Goal: Transaction & Acquisition: Subscribe to service/newsletter

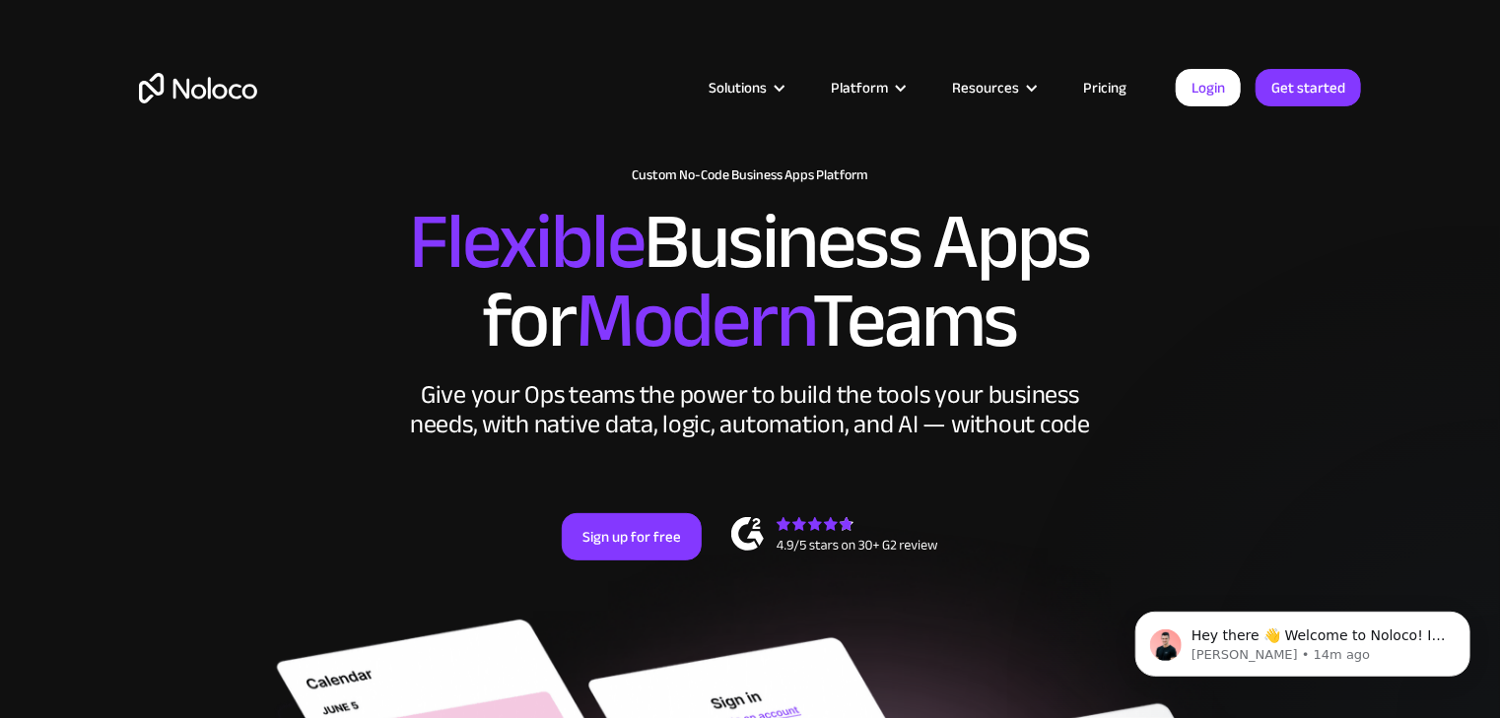
click at [1109, 91] on link "Pricing" at bounding box center [1104, 88] width 93 height 26
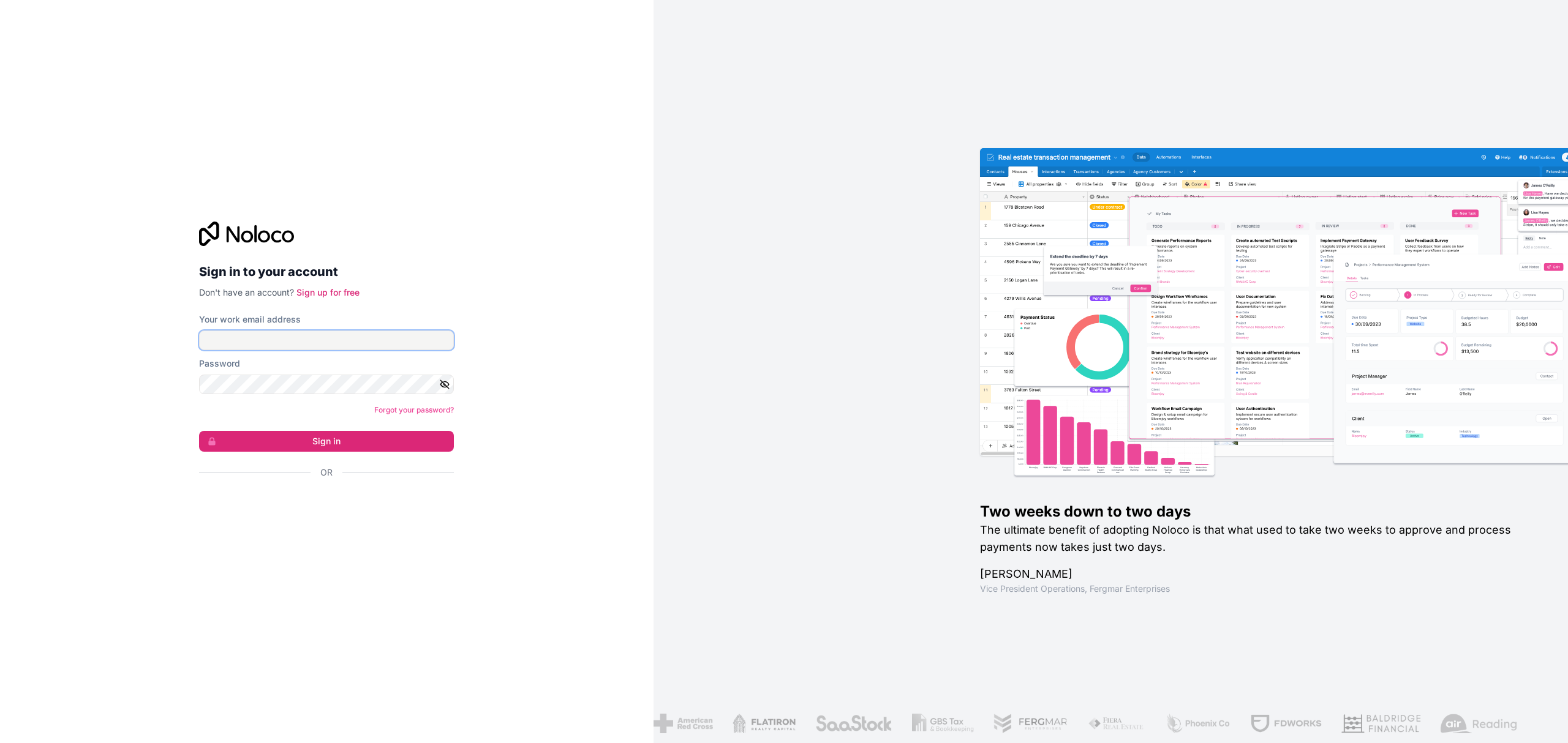
click at [249, 339] on input "Your work email address" at bounding box center [326, 340] width 255 height 20
click at [323, 447] on button "Sign in" at bounding box center [326, 442] width 255 height 21
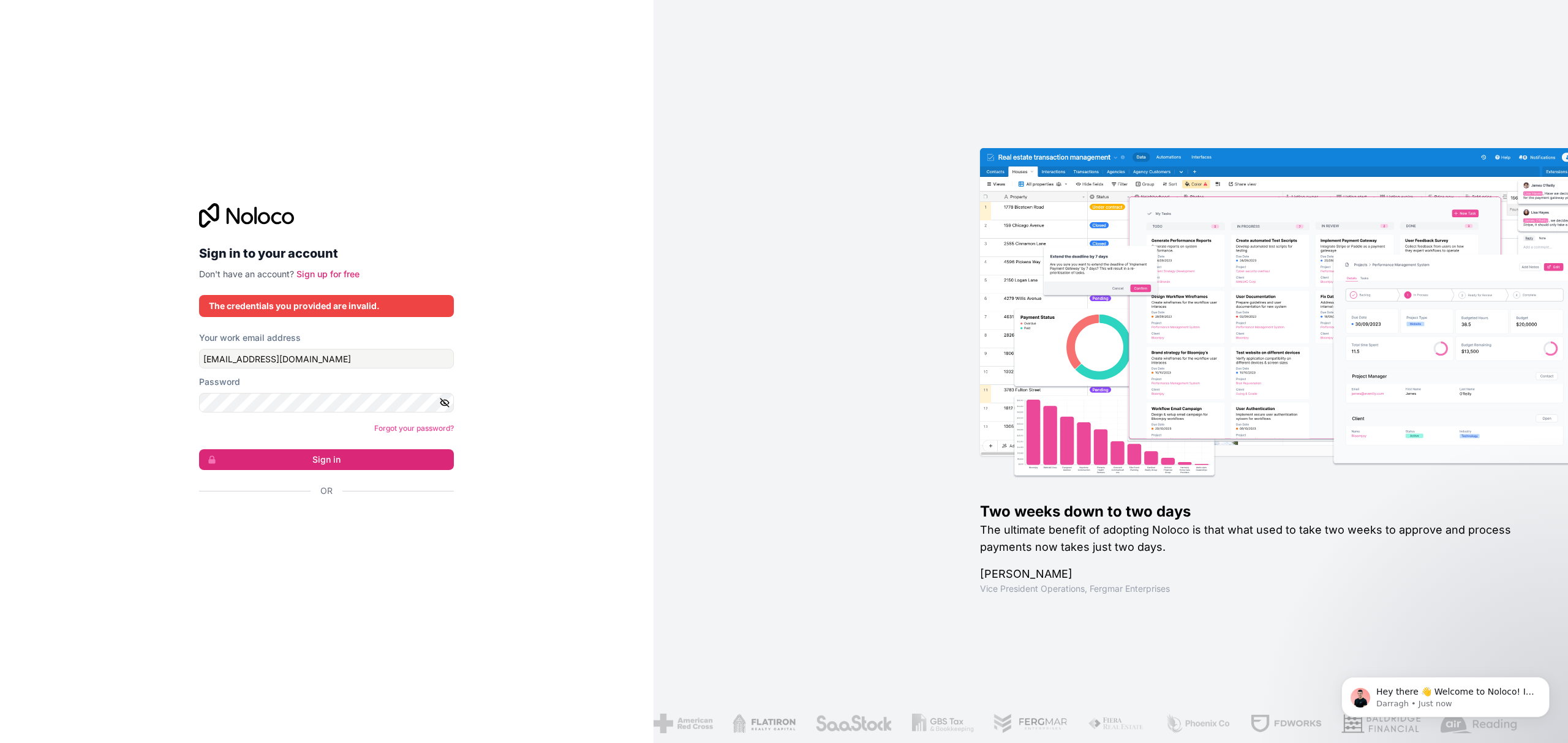
click at [440, 598] on div "Sign in to your account Don't have an account? Sign up for free The credentials…" at bounding box center [327, 372] width 654 height 743
click at [332, 460] on button "Sign in" at bounding box center [326, 460] width 255 height 21
click at [441, 403] on icon "button" at bounding box center [446, 403] width 9 height 6
click at [337, 456] on button "Sign in" at bounding box center [326, 460] width 255 height 21
click at [277, 362] on input "jmagee1965@gmail.com" at bounding box center [326, 359] width 255 height 20
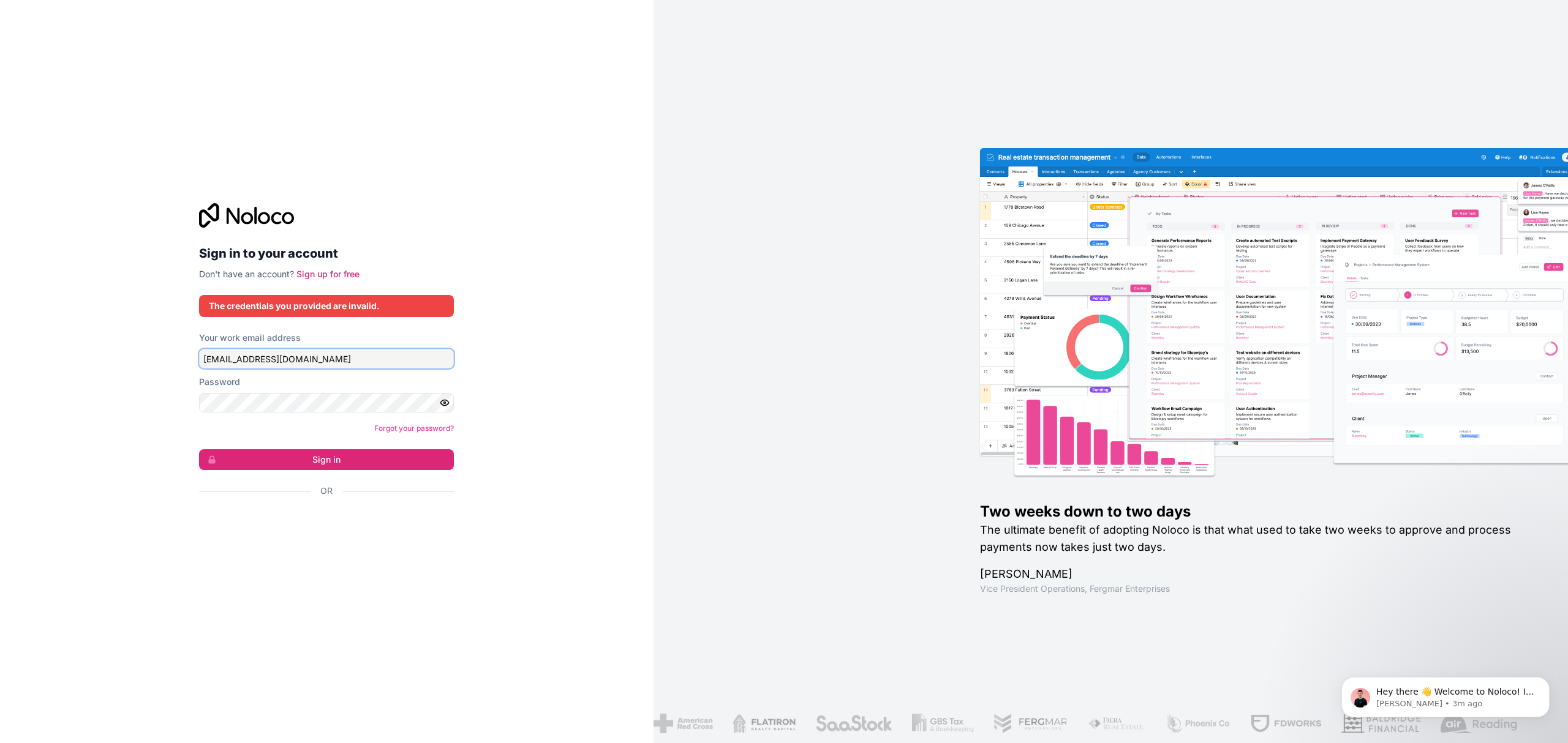
click at [277, 362] on input "jmagee1965@gmail.com" at bounding box center [326, 359] width 255 height 20
type input "james@liffordstadium.com"
click at [322, 460] on button "Sign in" at bounding box center [326, 460] width 255 height 21
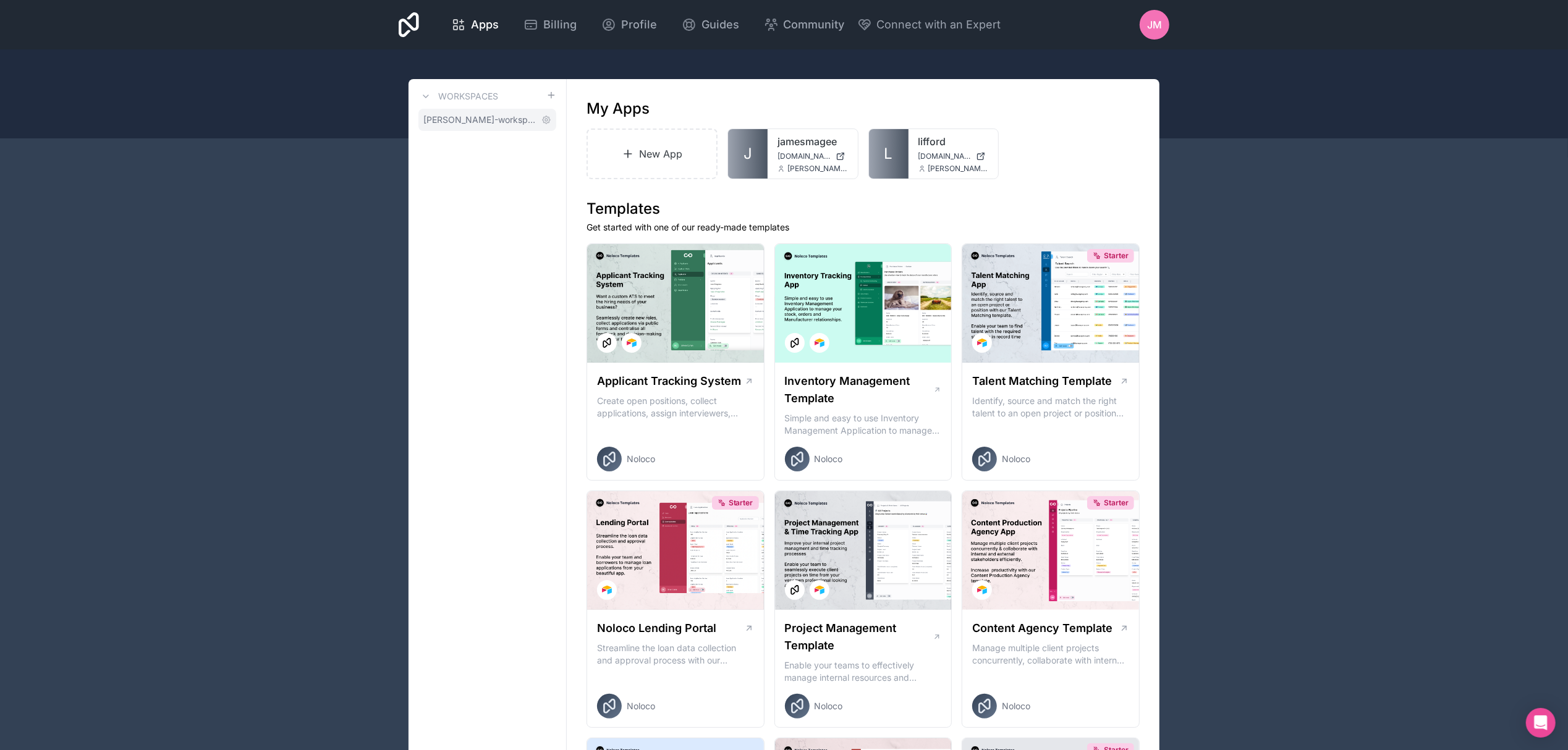
click at [465, 122] on span "james-magee-workspace" at bounding box center [480, 120] width 113 height 13
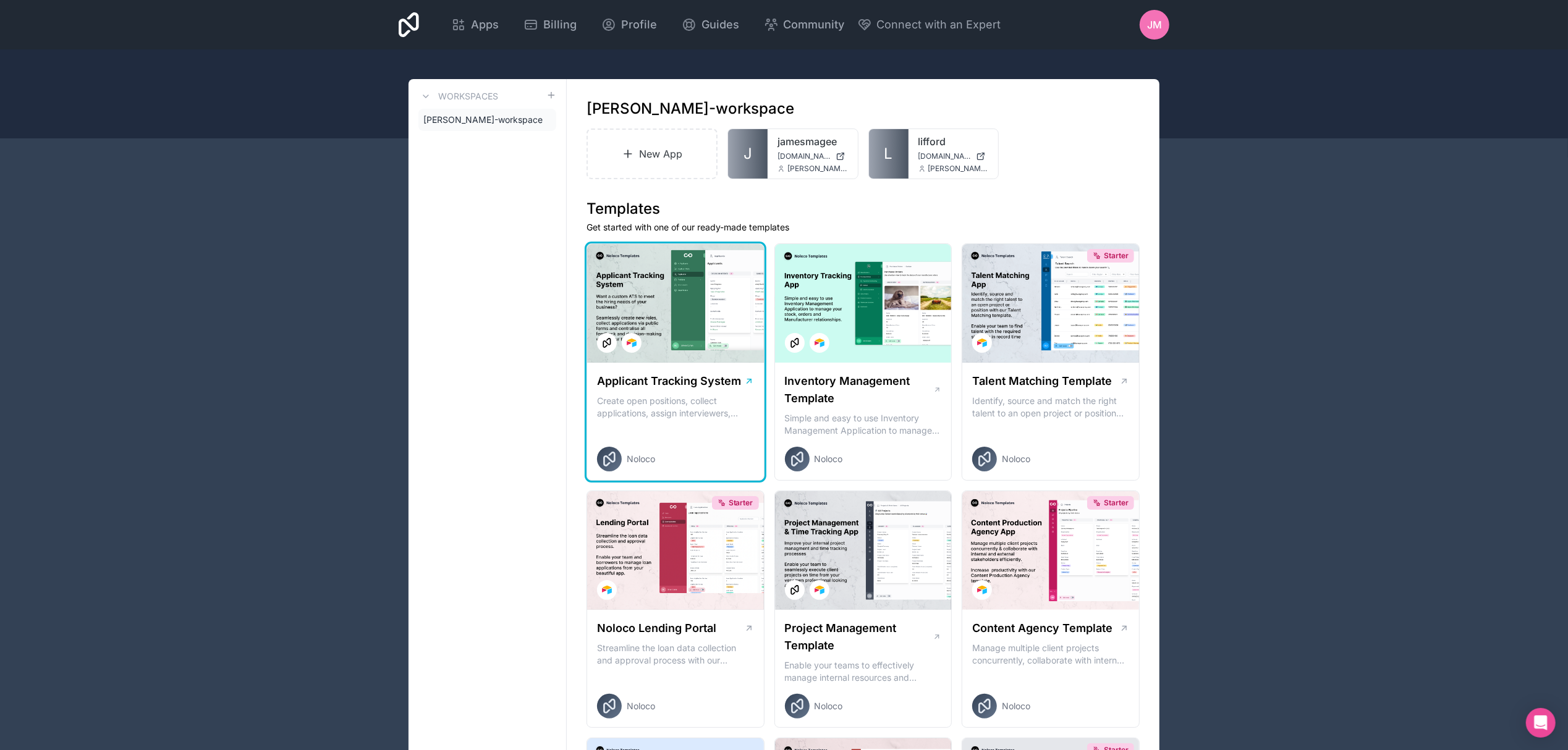
click at [675, 335] on div at bounding box center [675, 303] width 177 height 119
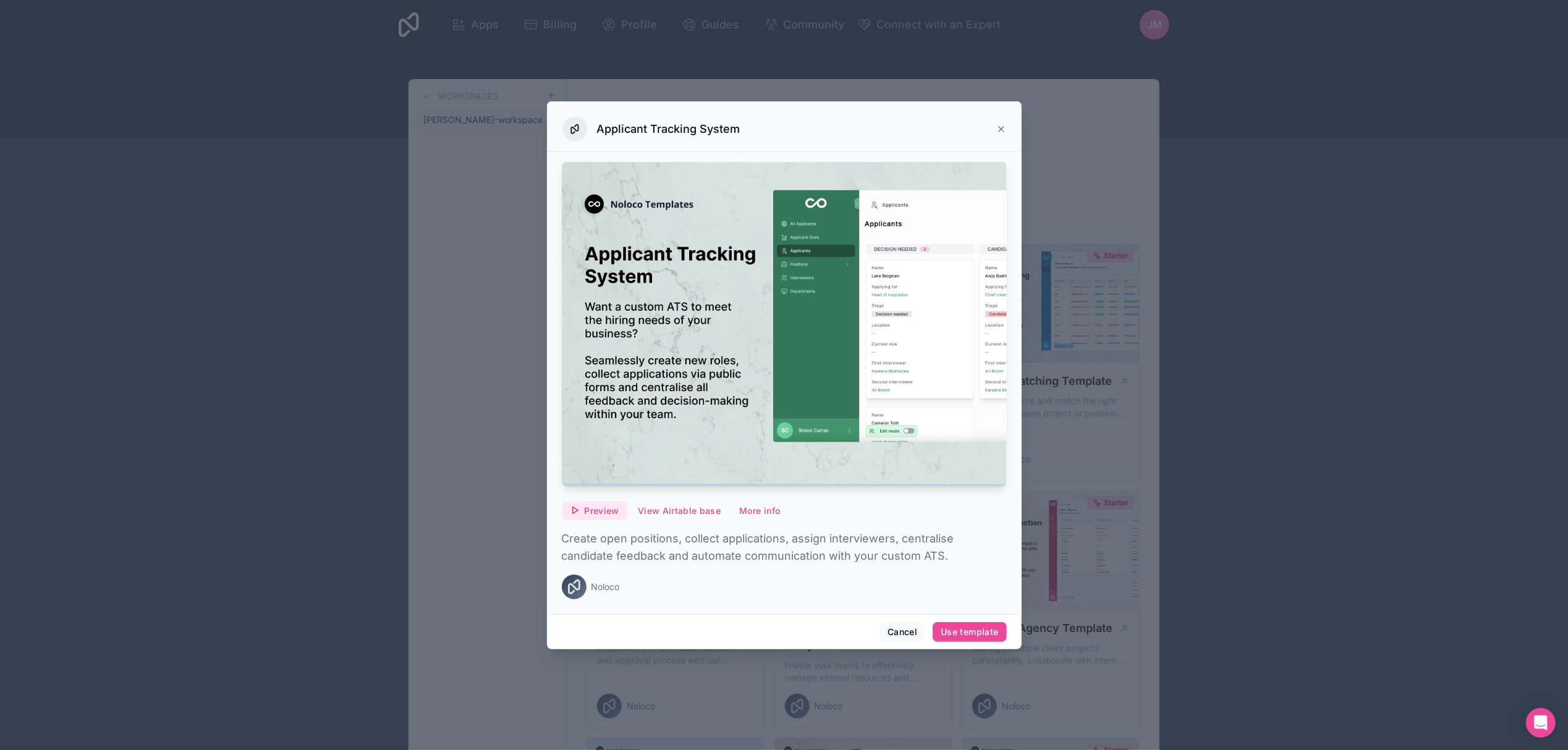
click at [594, 514] on span "Preview" at bounding box center [601, 511] width 34 height 11
click at [659, 477] on span "Preview with Airtable" at bounding box center [672, 473] width 98 height 15
click at [904, 630] on button "Cancel" at bounding box center [902, 632] width 46 height 20
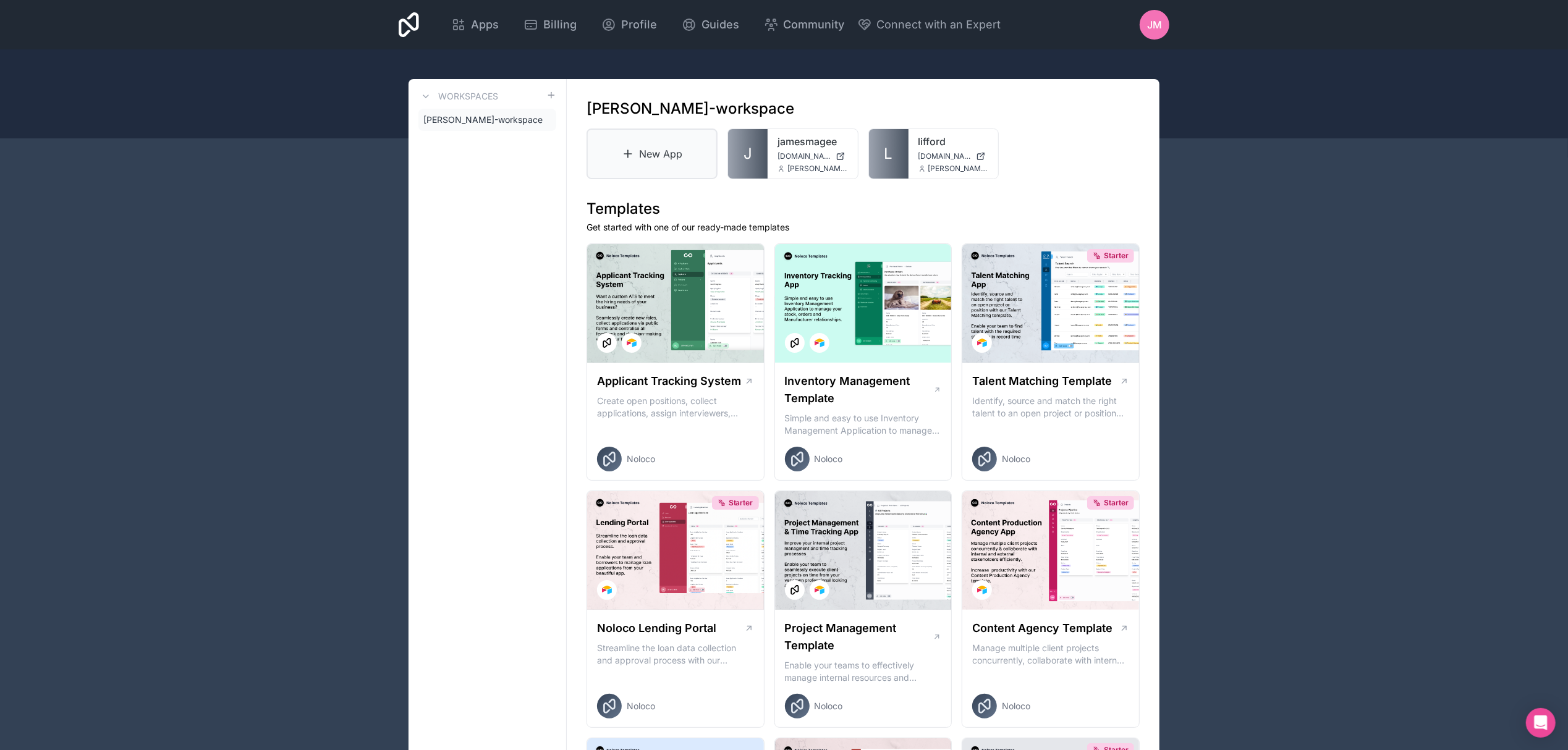
click at [656, 149] on link "New App" at bounding box center [652, 154] width 131 height 51
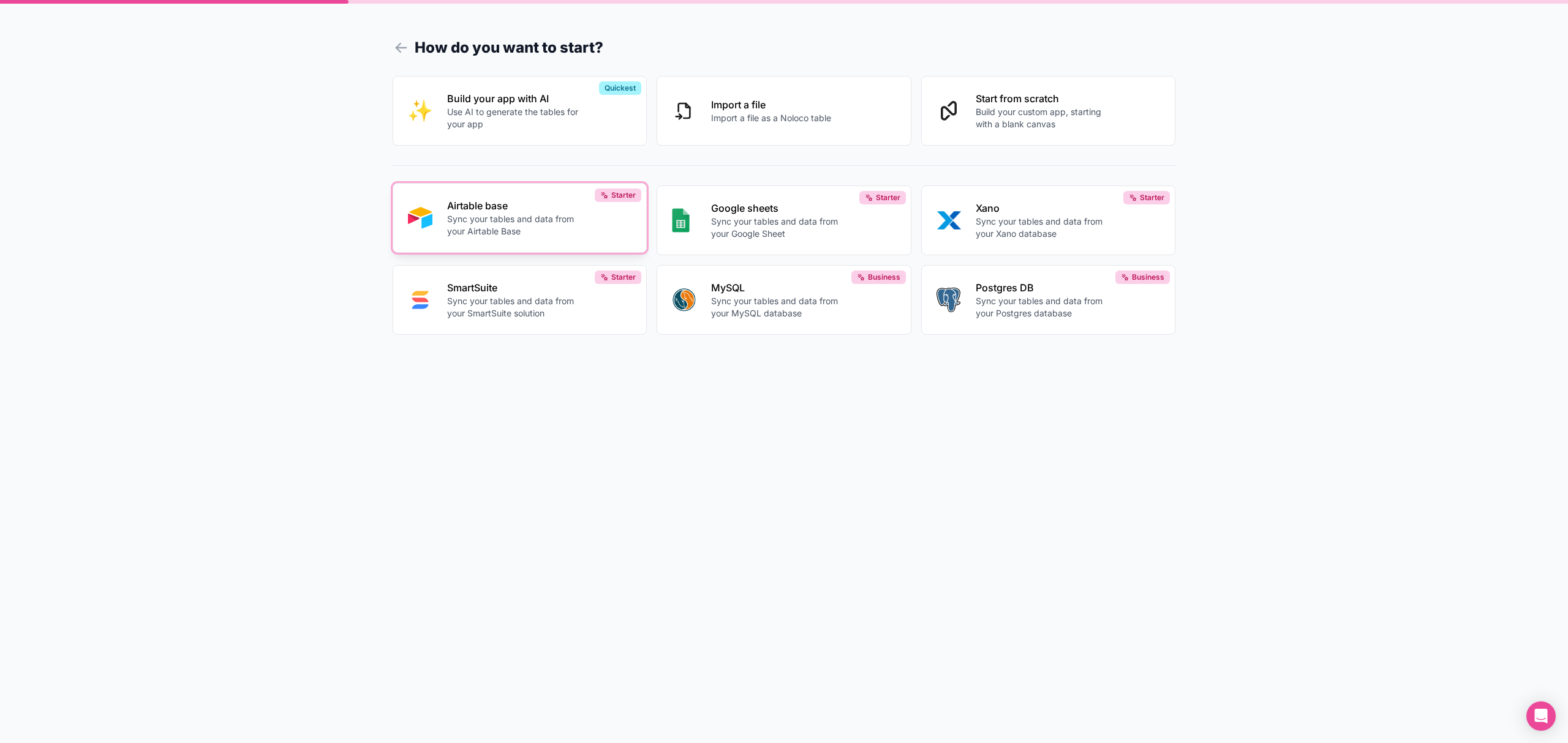
click at [520, 232] on p "Sync your tables and data from your Airtable Base" at bounding box center [515, 225] width 136 height 24
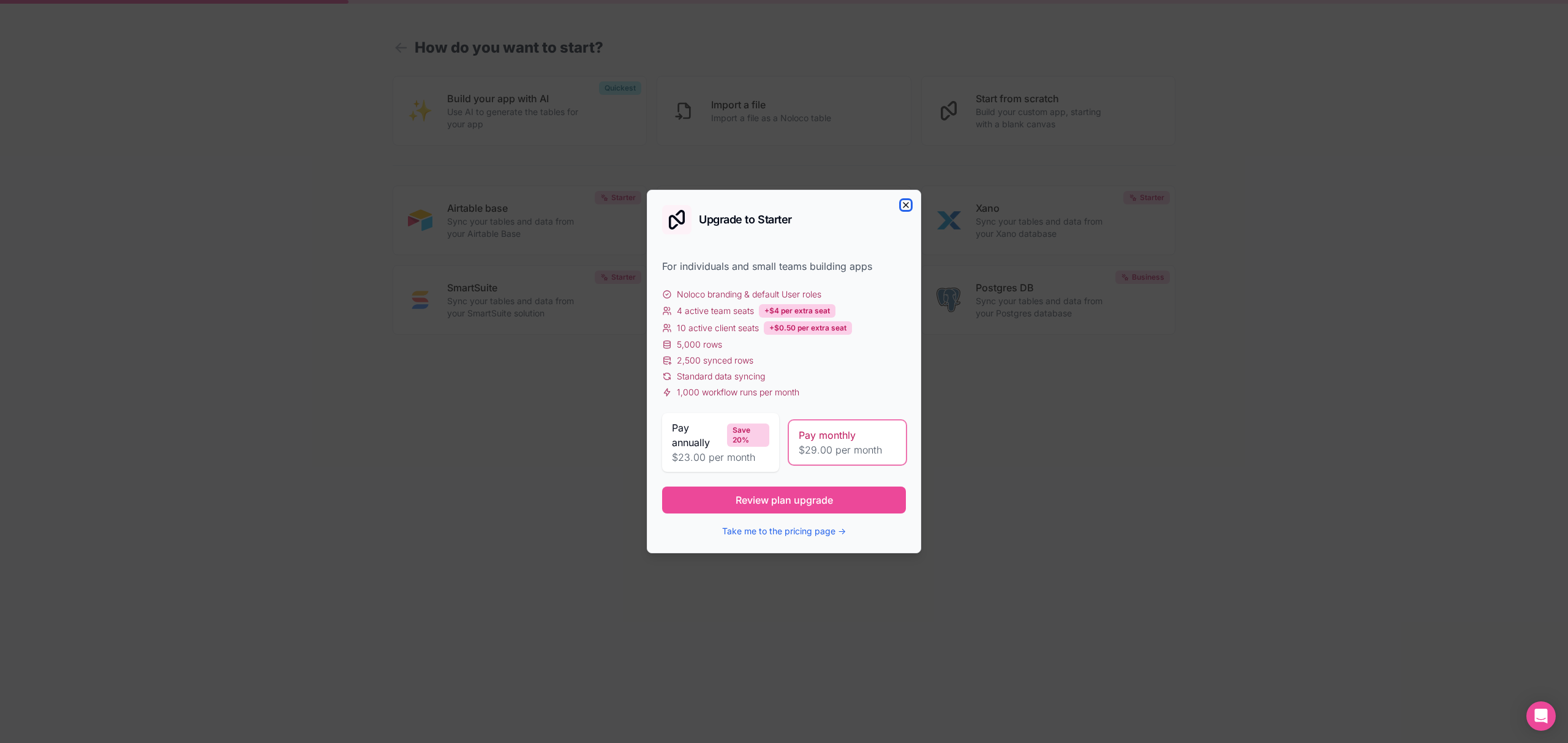
click at [909, 203] on icon "button" at bounding box center [906, 205] width 10 height 10
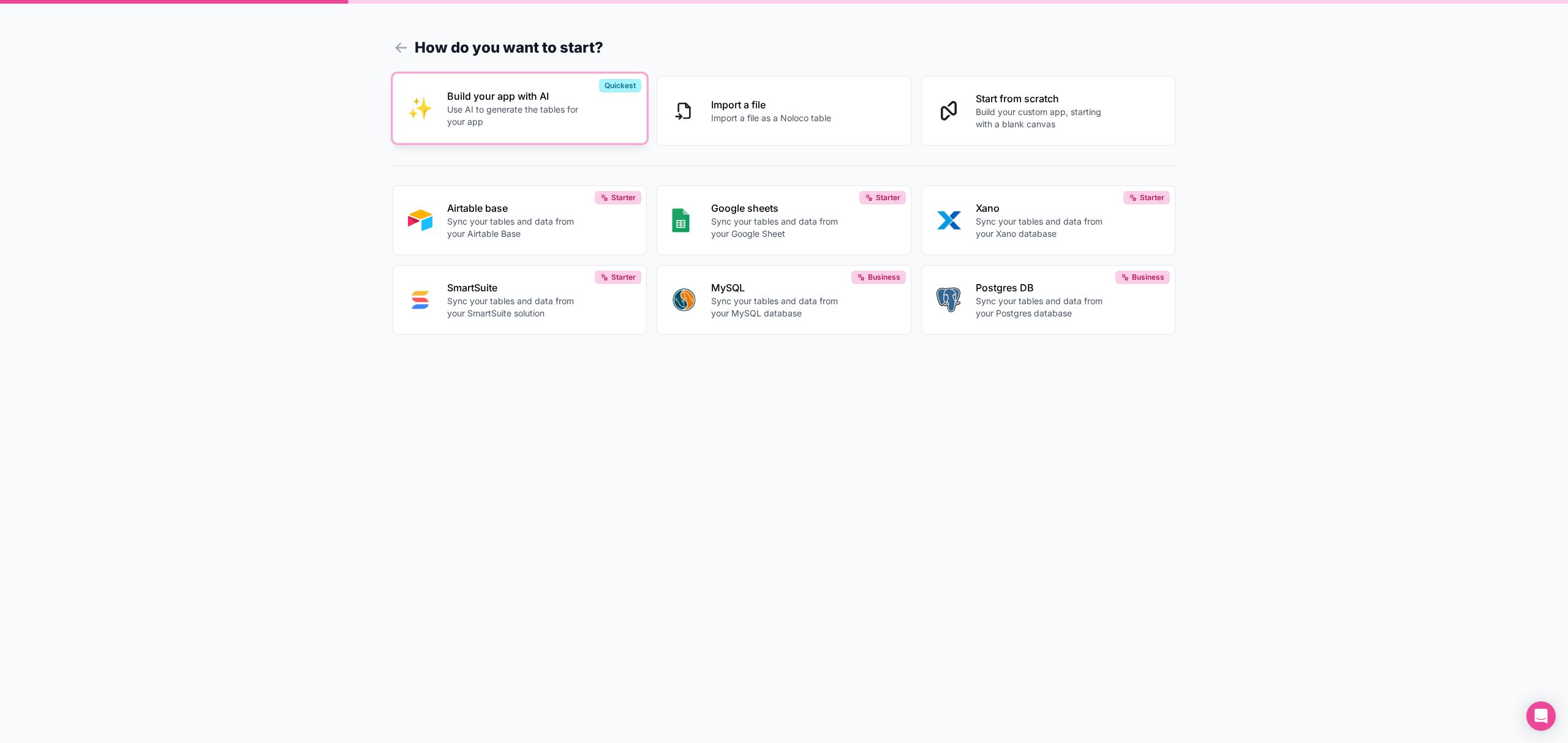
click at [530, 120] on p "Use AI to generate the tables for your app" at bounding box center [515, 116] width 136 height 24
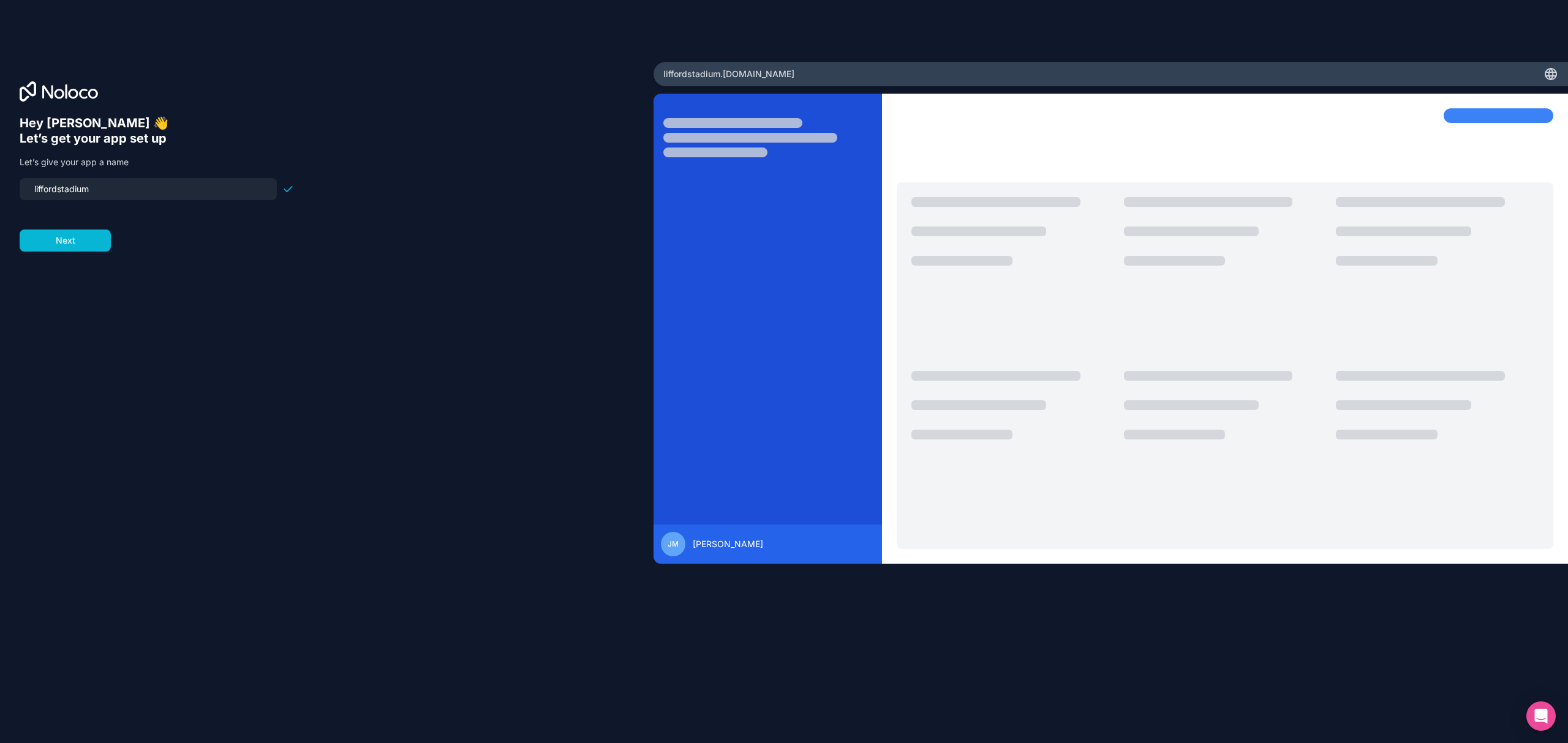
click at [66, 187] on input "liffordstadium" at bounding box center [148, 189] width 242 height 17
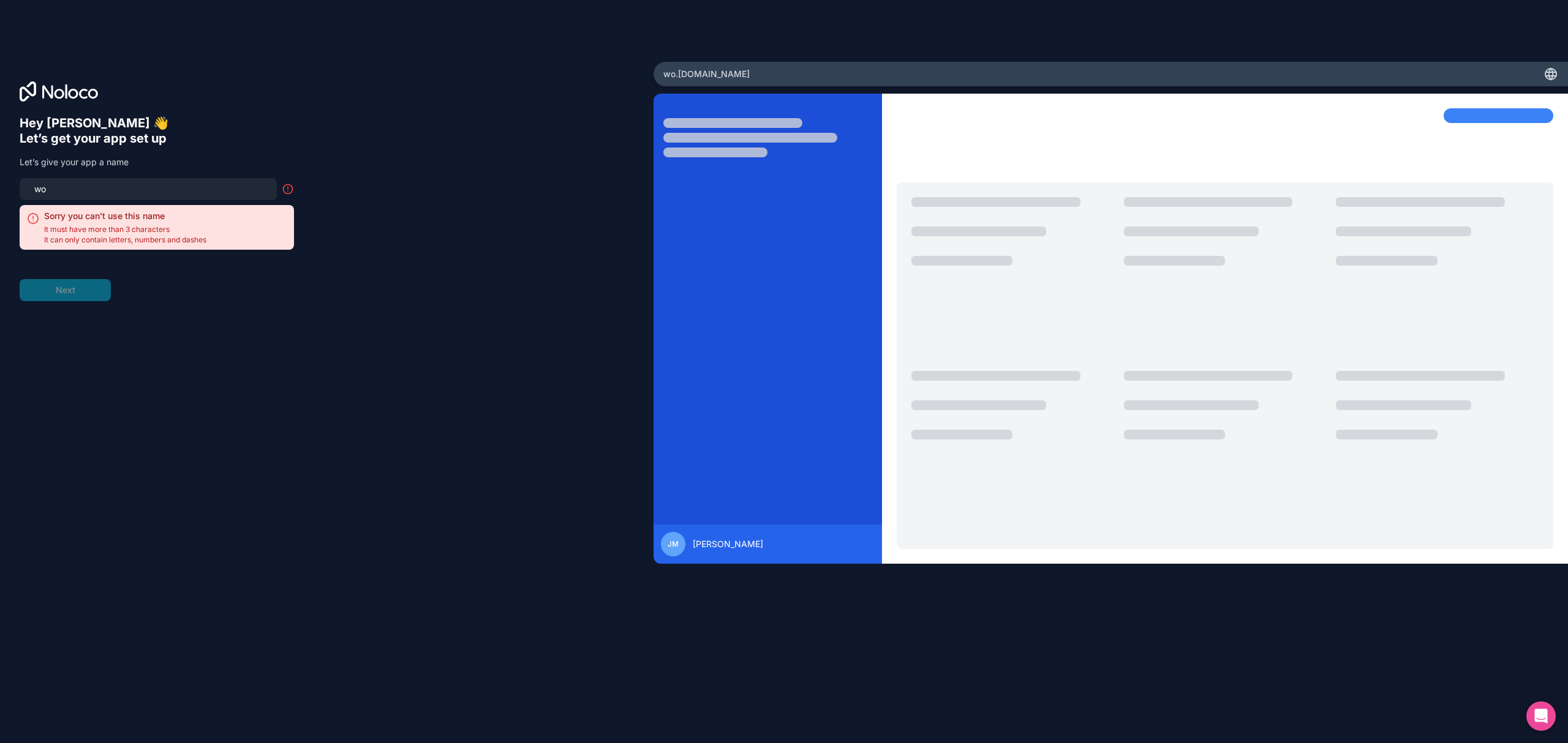
type input "w"
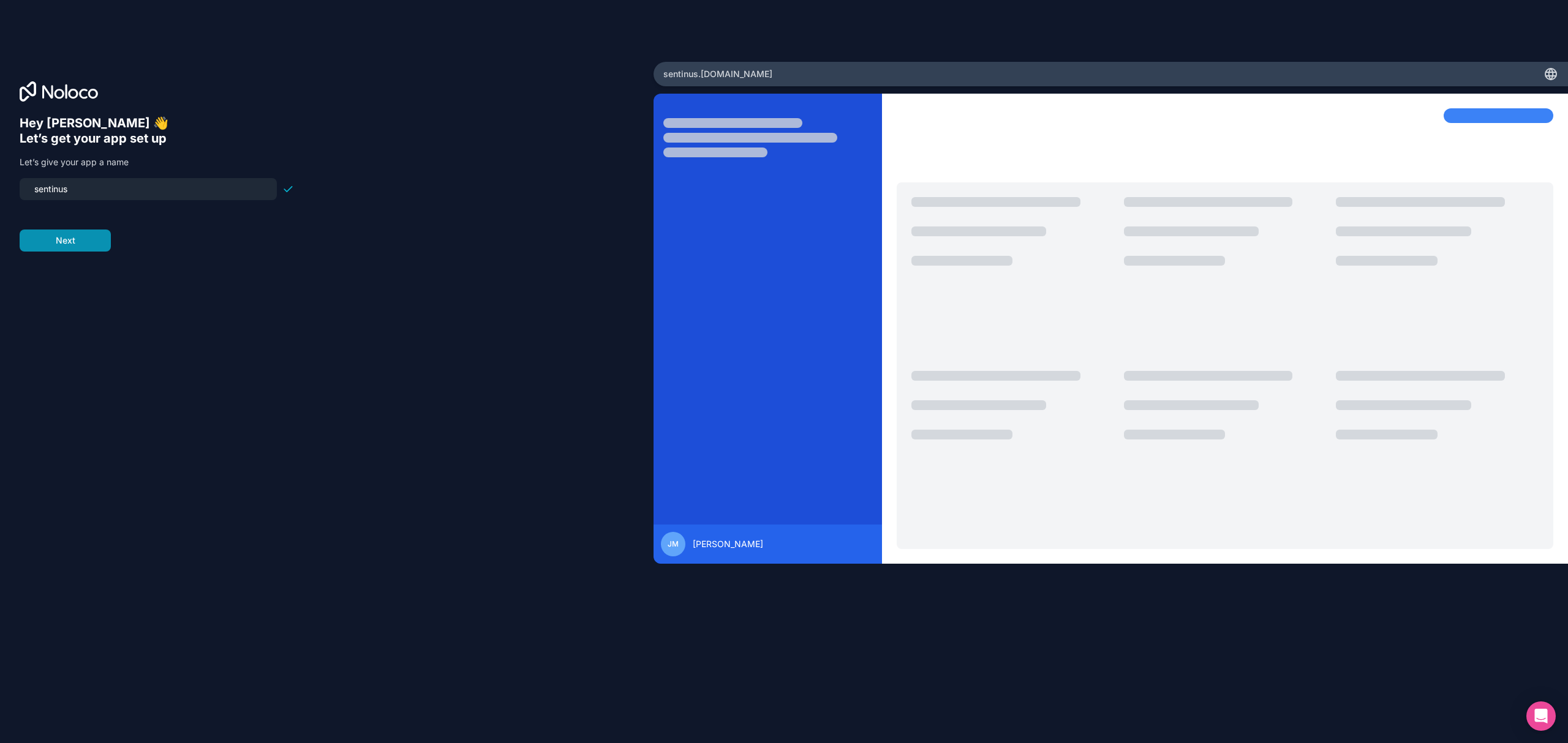
type input "sentinus"
click at [75, 240] on button "Next" at bounding box center [65, 240] width 91 height 22
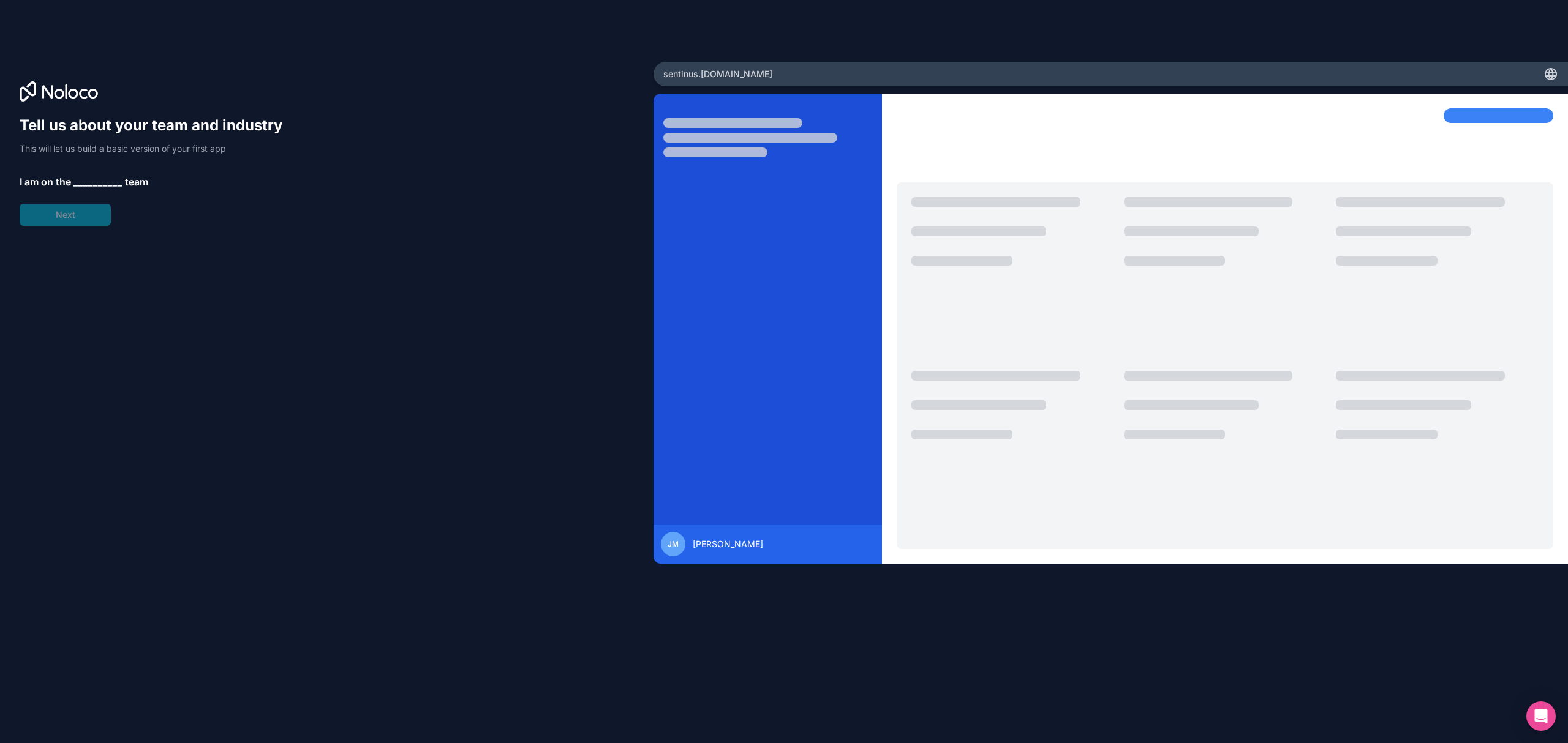
click at [97, 184] on span "__________" at bounding box center [98, 182] width 49 height 15
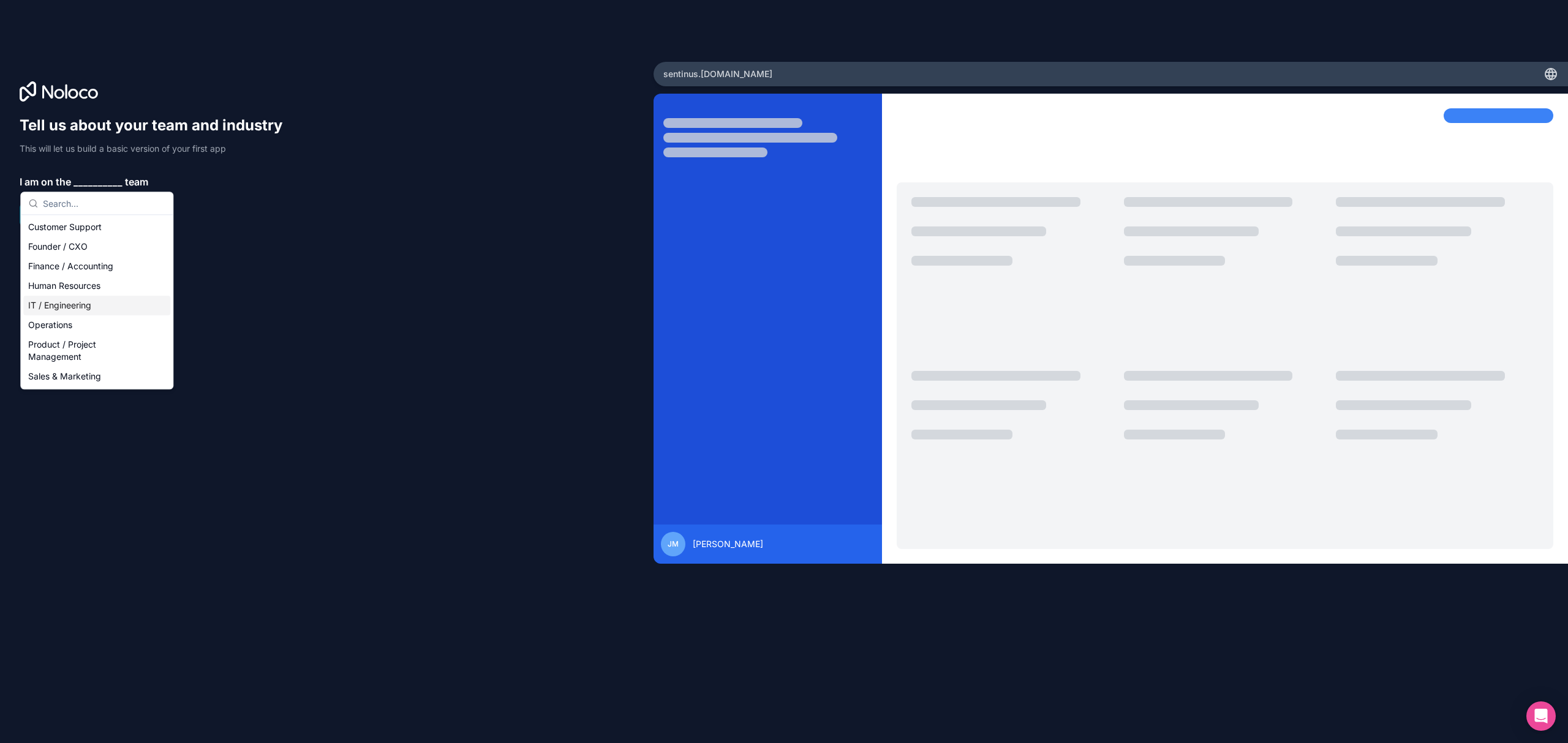
click at [70, 311] on div "IT / Engineering" at bounding box center [96, 306] width 147 height 20
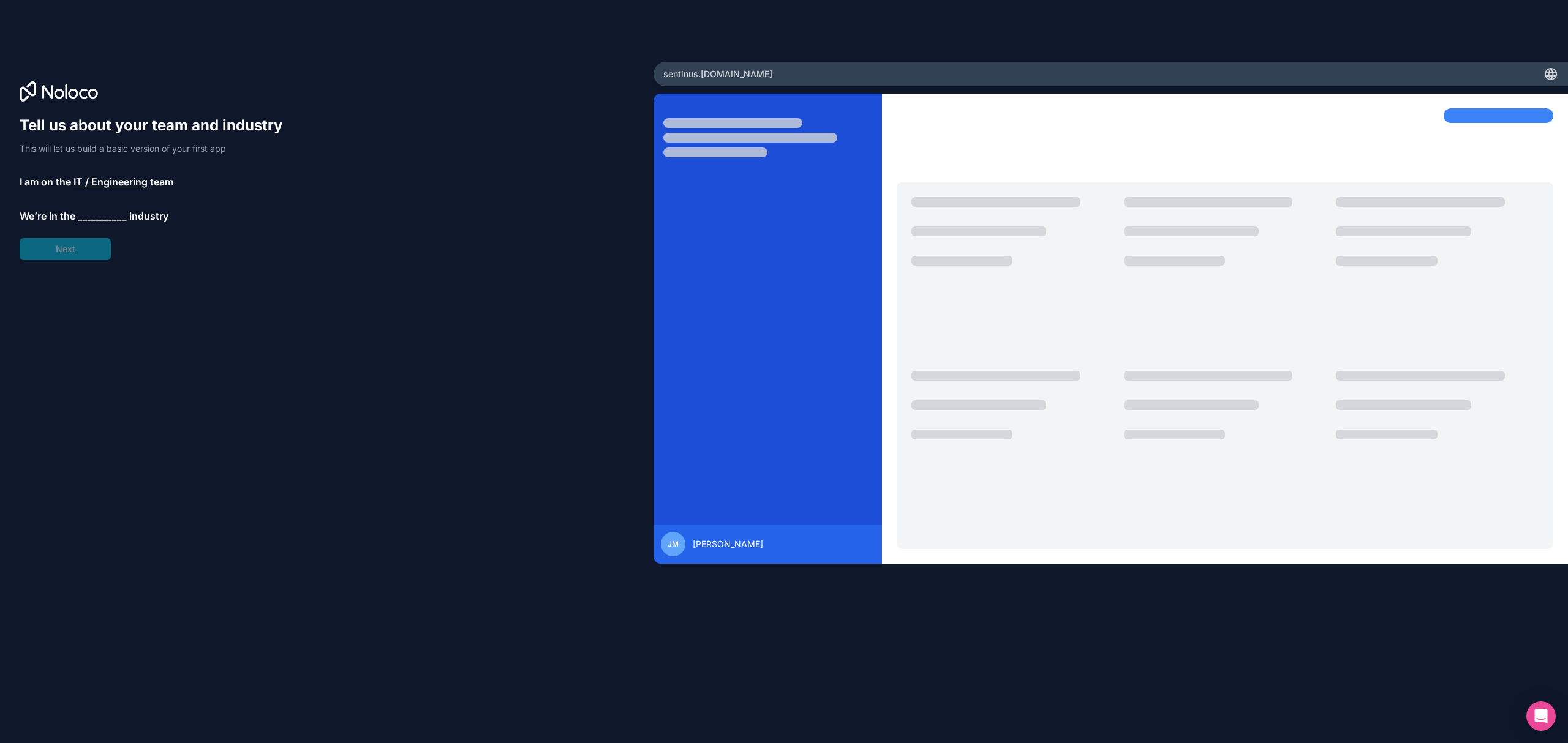
click at [94, 219] on span "__________" at bounding box center [102, 216] width 49 height 15
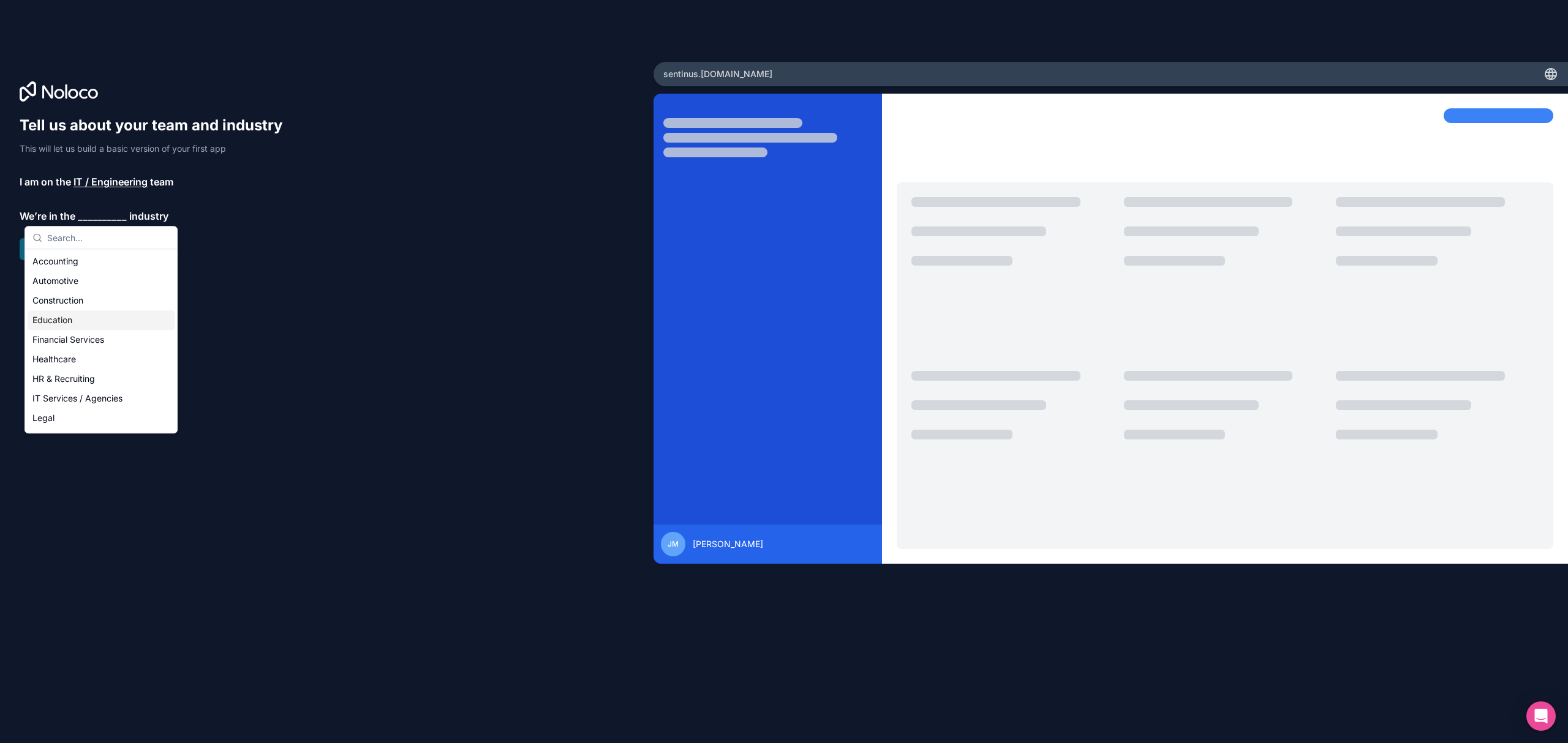
click at [70, 327] on div "Education" at bounding box center [101, 321] width 147 height 20
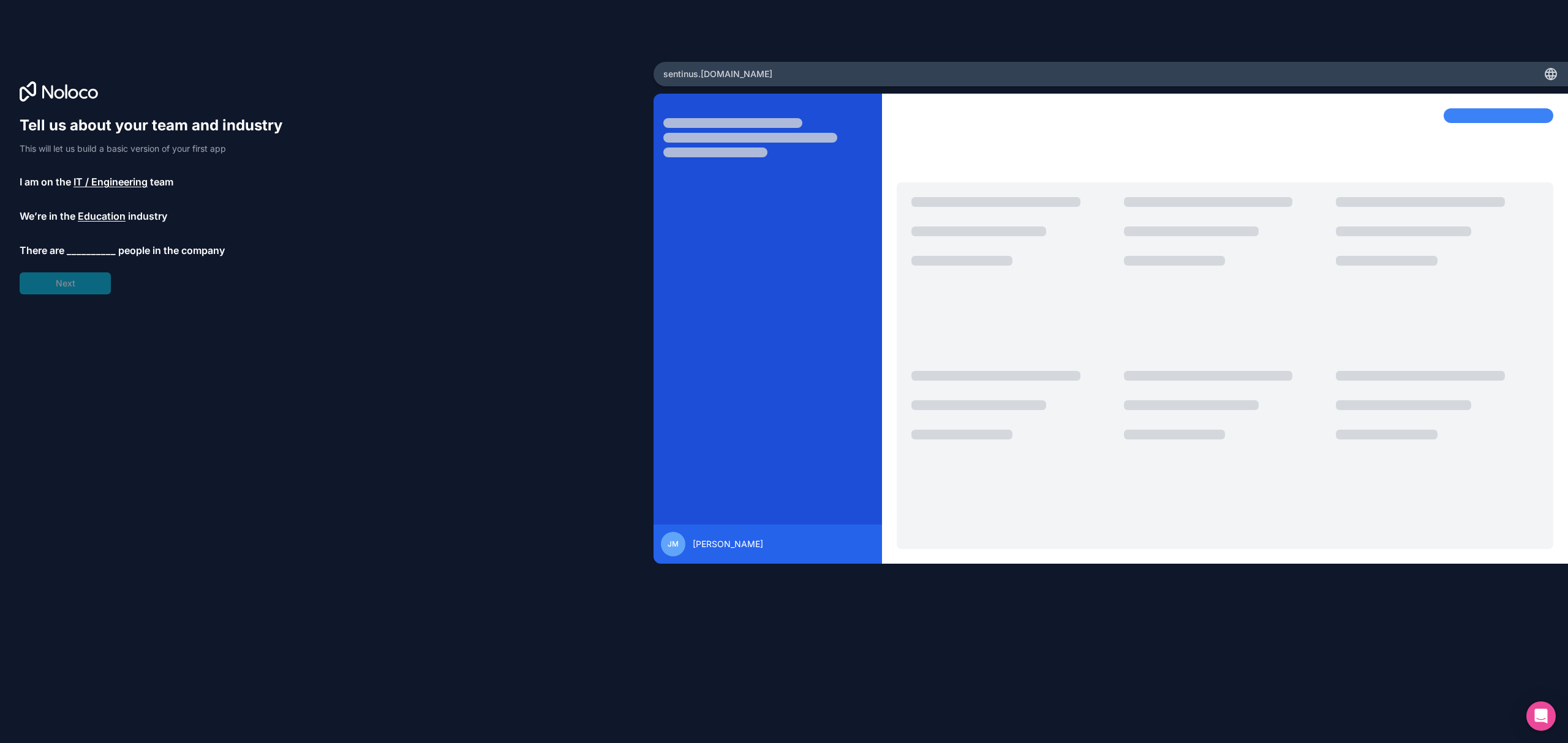
click at [86, 253] on span "__________" at bounding box center [91, 250] width 49 height 15
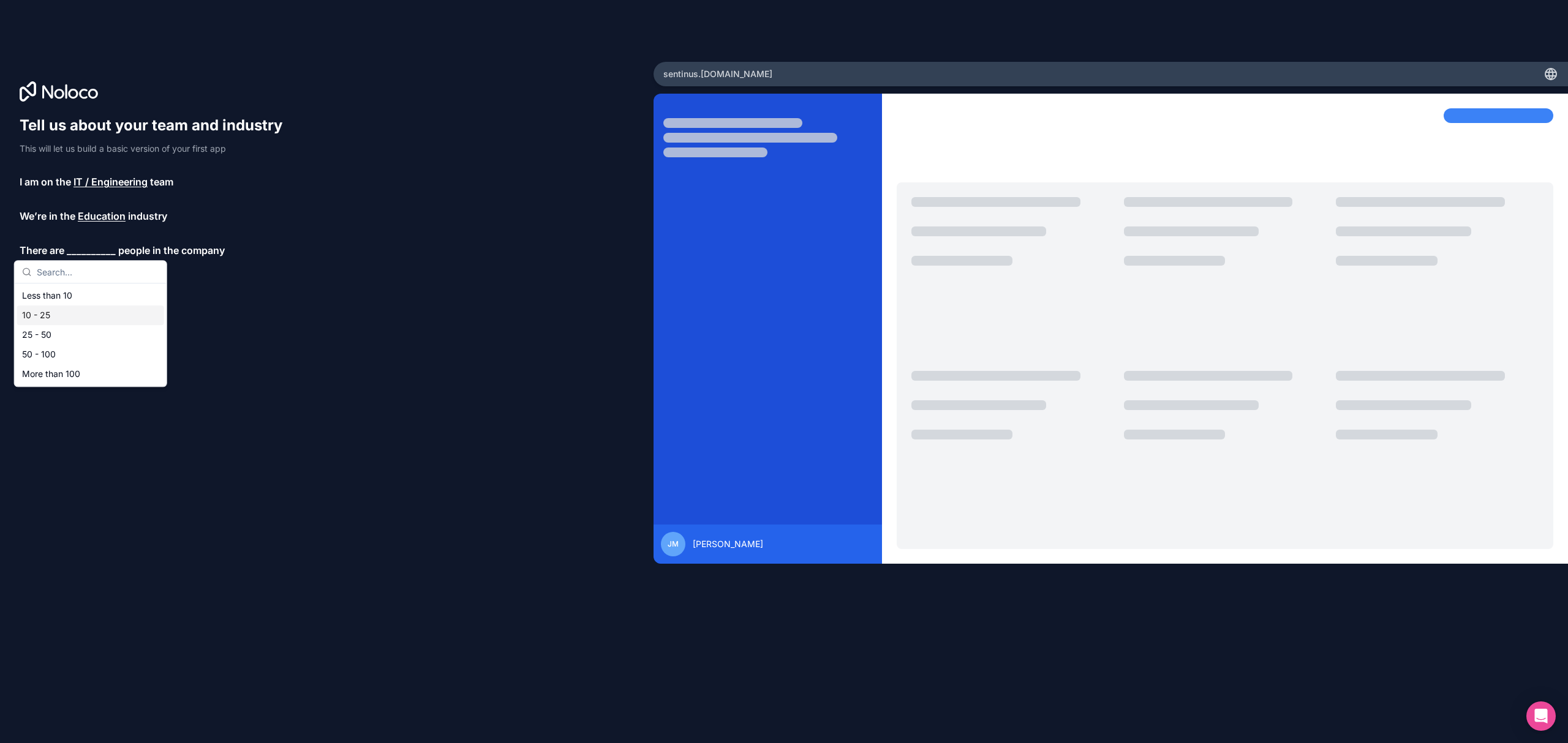
click at [65, 321] on div "10 - 25" at bounding box center [91, 316] width 147 height 20
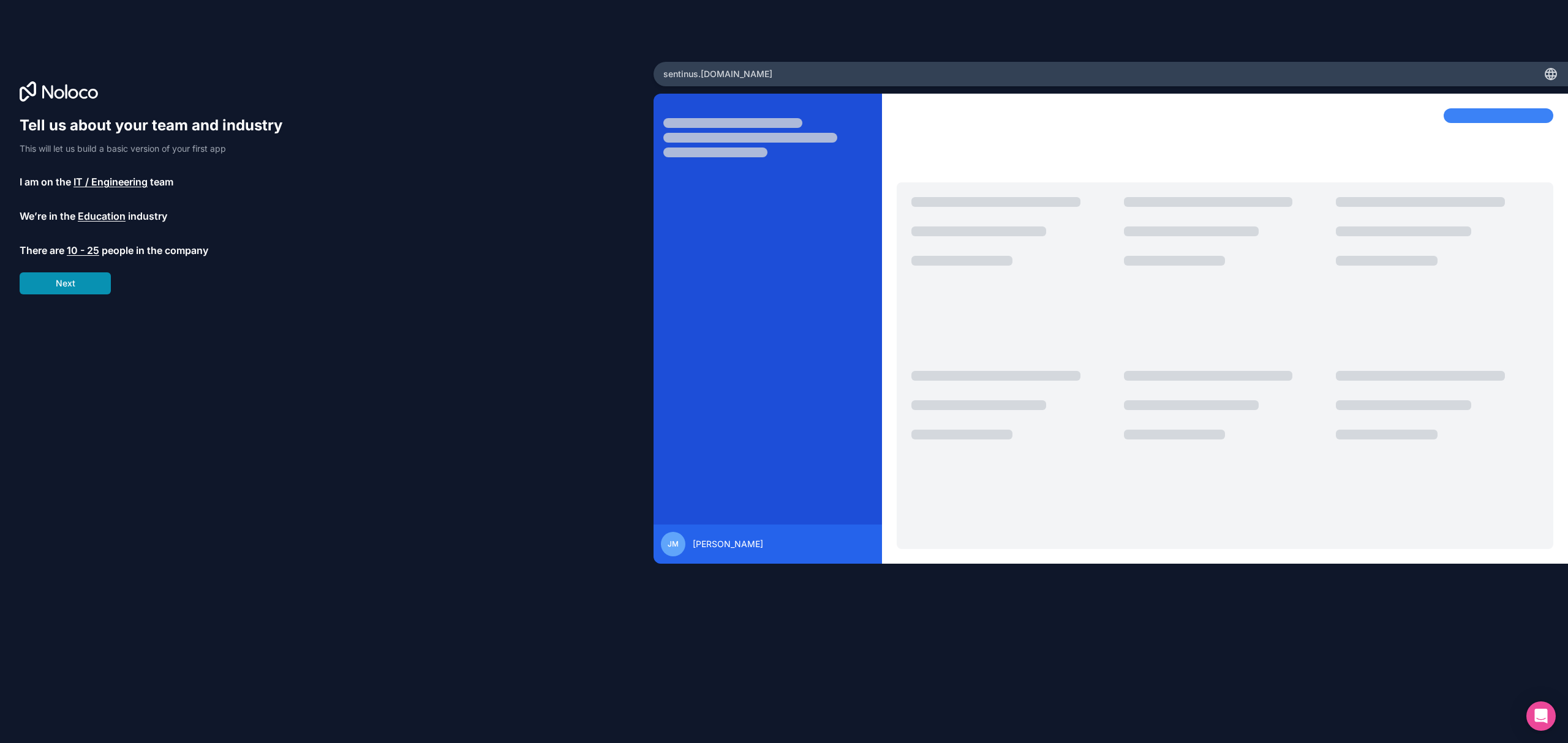
click at [75, 289] on button "Next" at bounding box center [65, 283] width 91 height 22
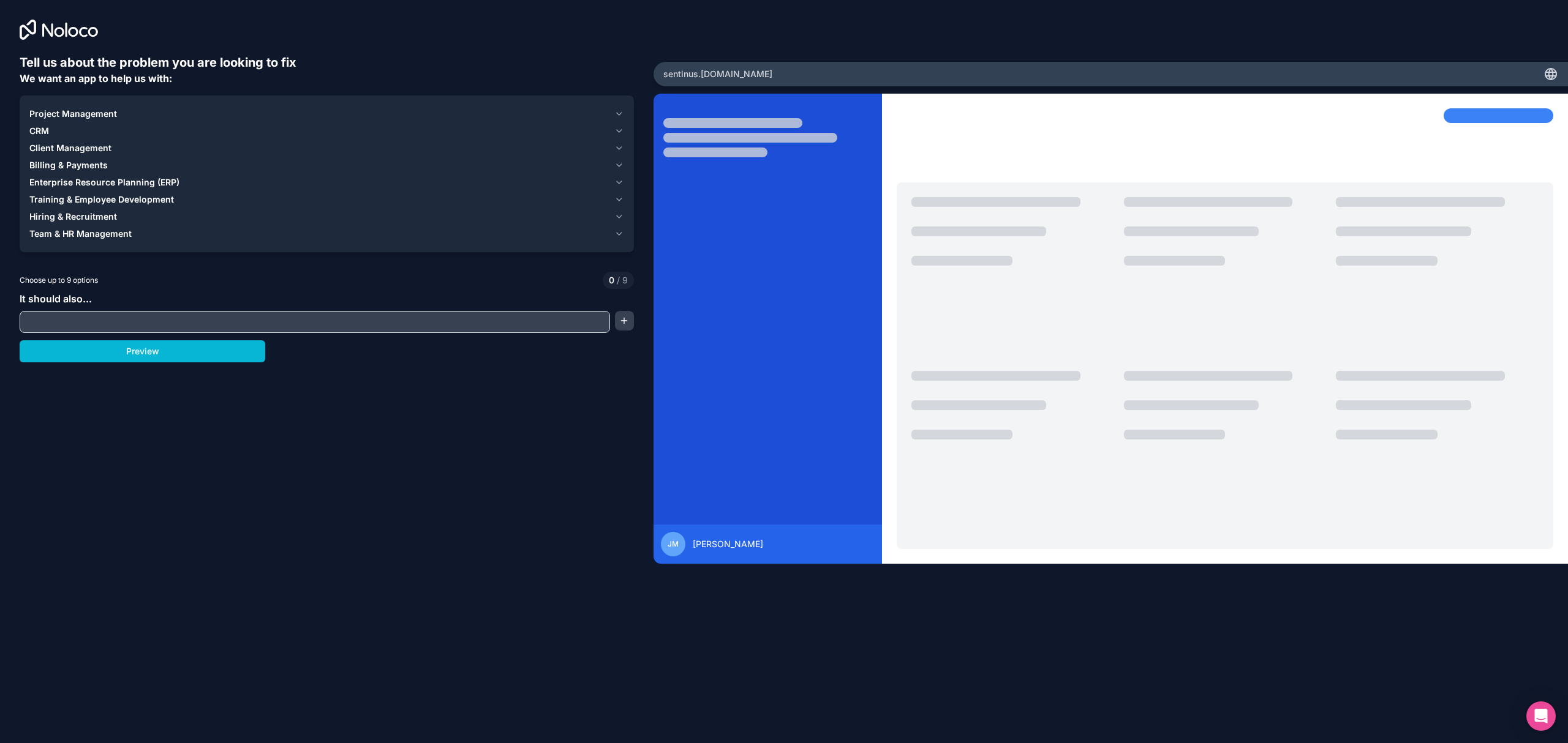
click at [146, 199] on span "Training & Employee Development" at bounding box center [101, 199] width 145 height 12
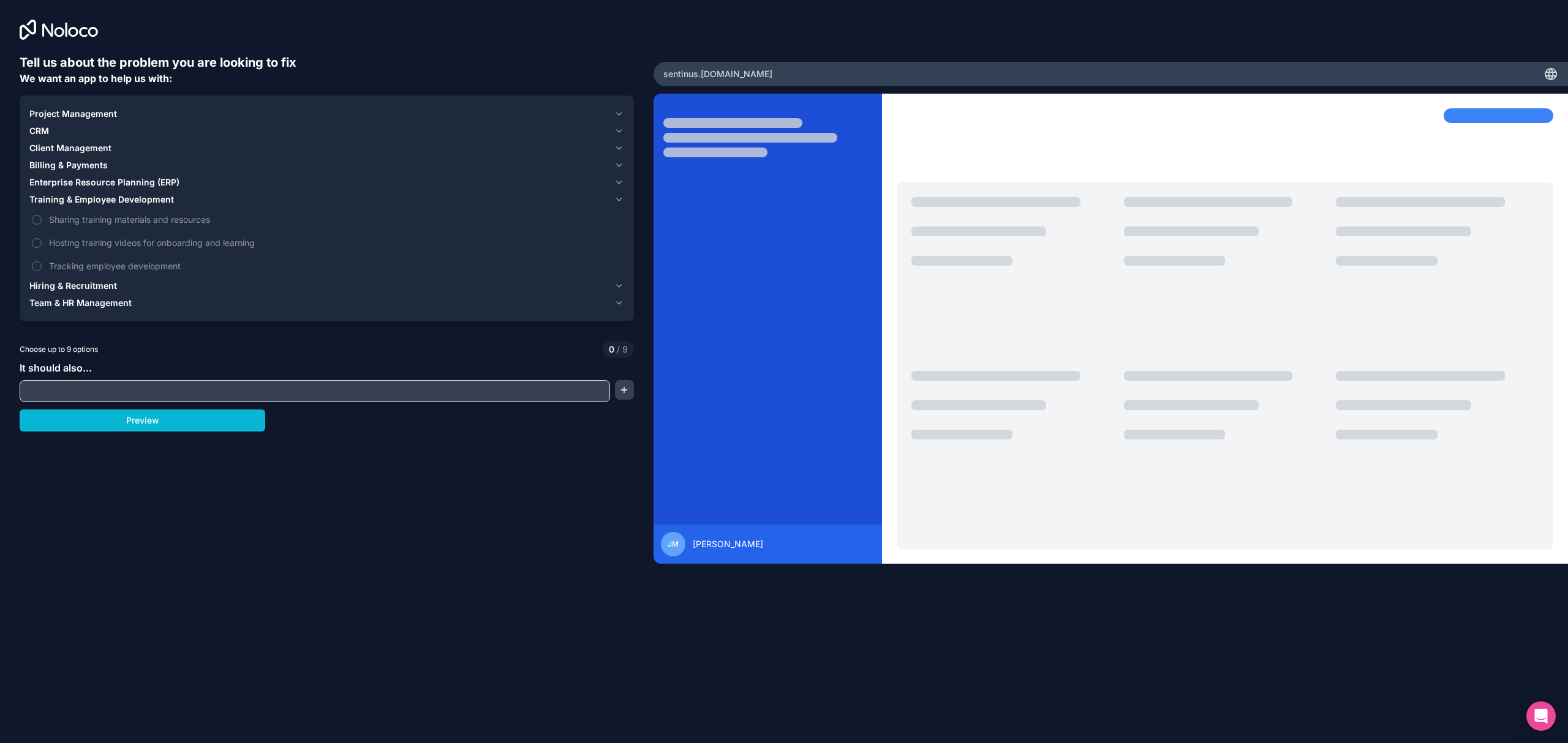
click at [115, 390] on input "text" at bounding box center [314, 391] width 584 height 17
type input "The systme will be used to manage bookings for a range of"
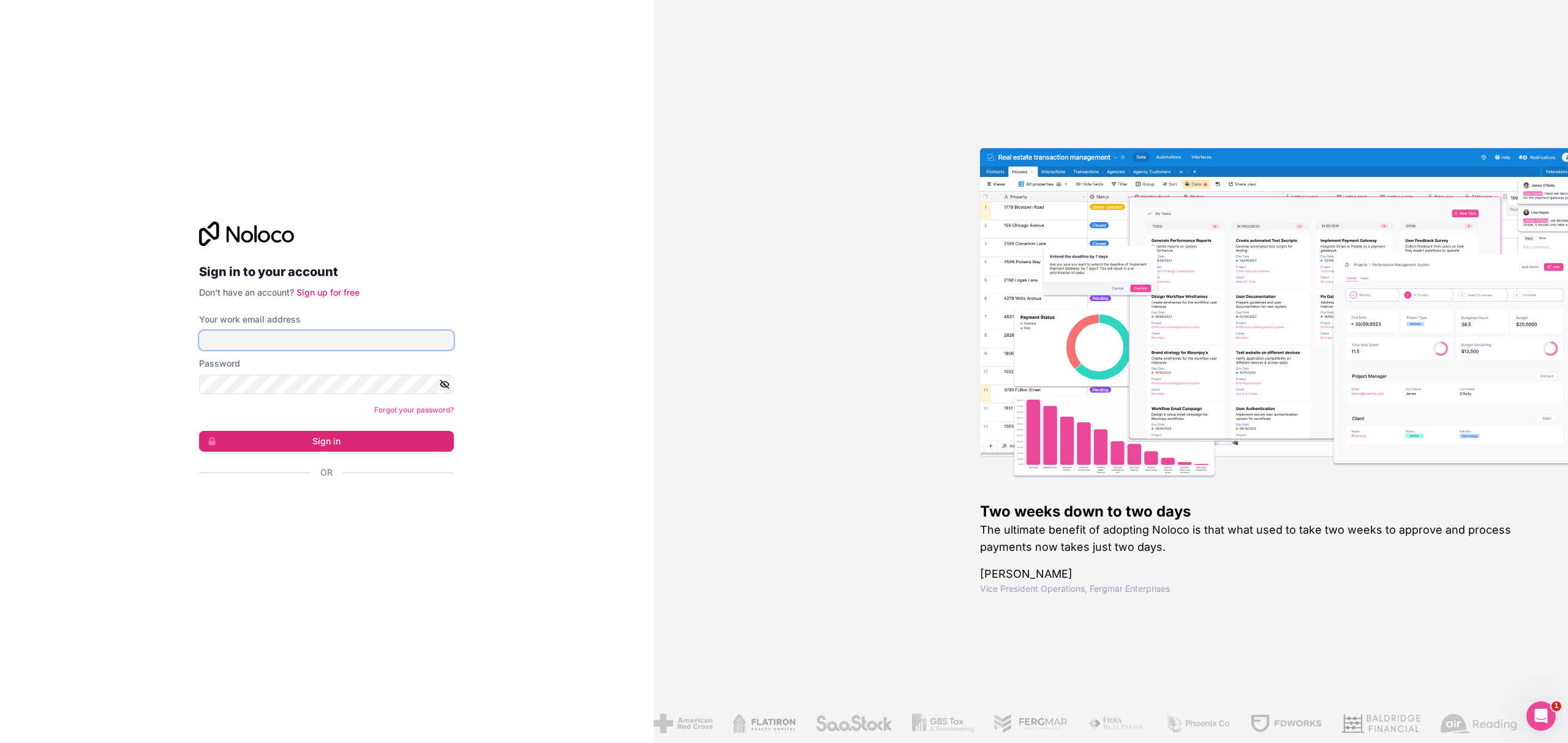
click at [360, 340] on input "Your work email address" at bounding box center [326, 340] width 255 height 20
type input "james@jmageeconsulting.com"
click at [246, 421] on form "Your work email address james@jmageeconsulting.com Password Forgot your passwor…" at bounding box center [326, 417] width 255 height 208
click at [326, 295] on link "Sign up for free" at bounding box center [328, 292] width 63 height 11
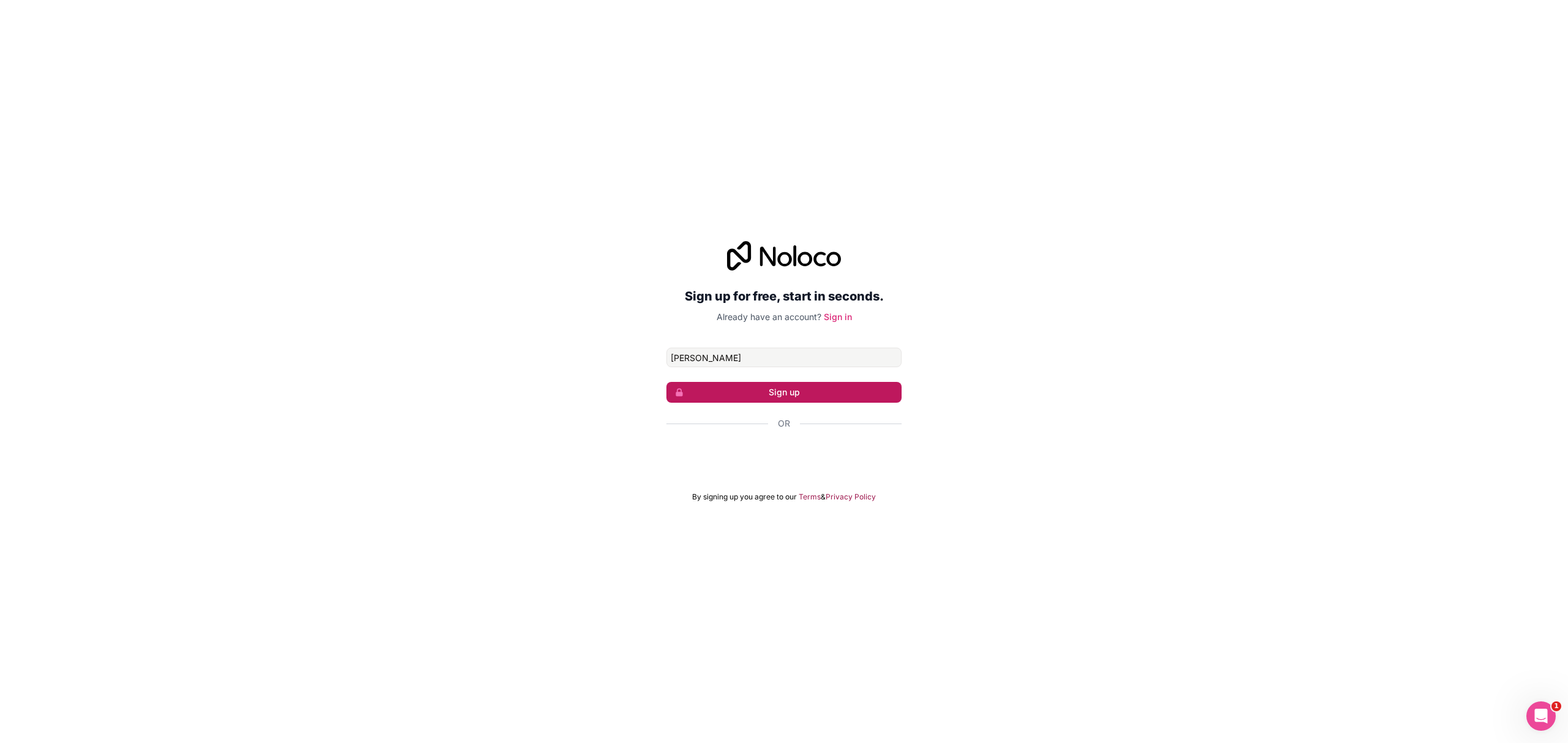
type input "james@jmageeconsulting.com"
click at [776, 393] on button "Sign up" at bounding box center [784, 393] width 235 height 21
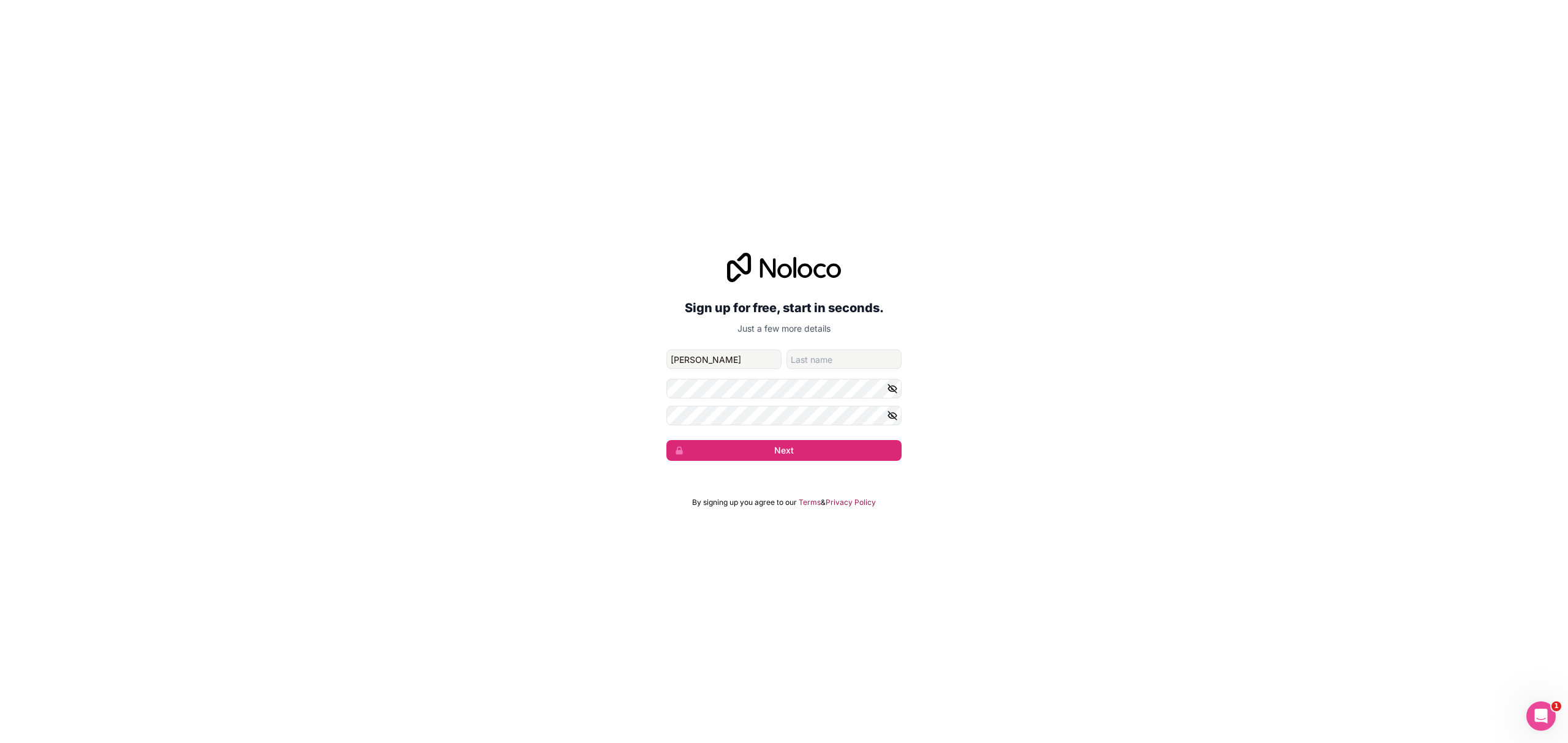
type input "James"
type input "Magee"
click at [781, 457] on button "Next" at bounding box center [784, 451] width 235 height 21
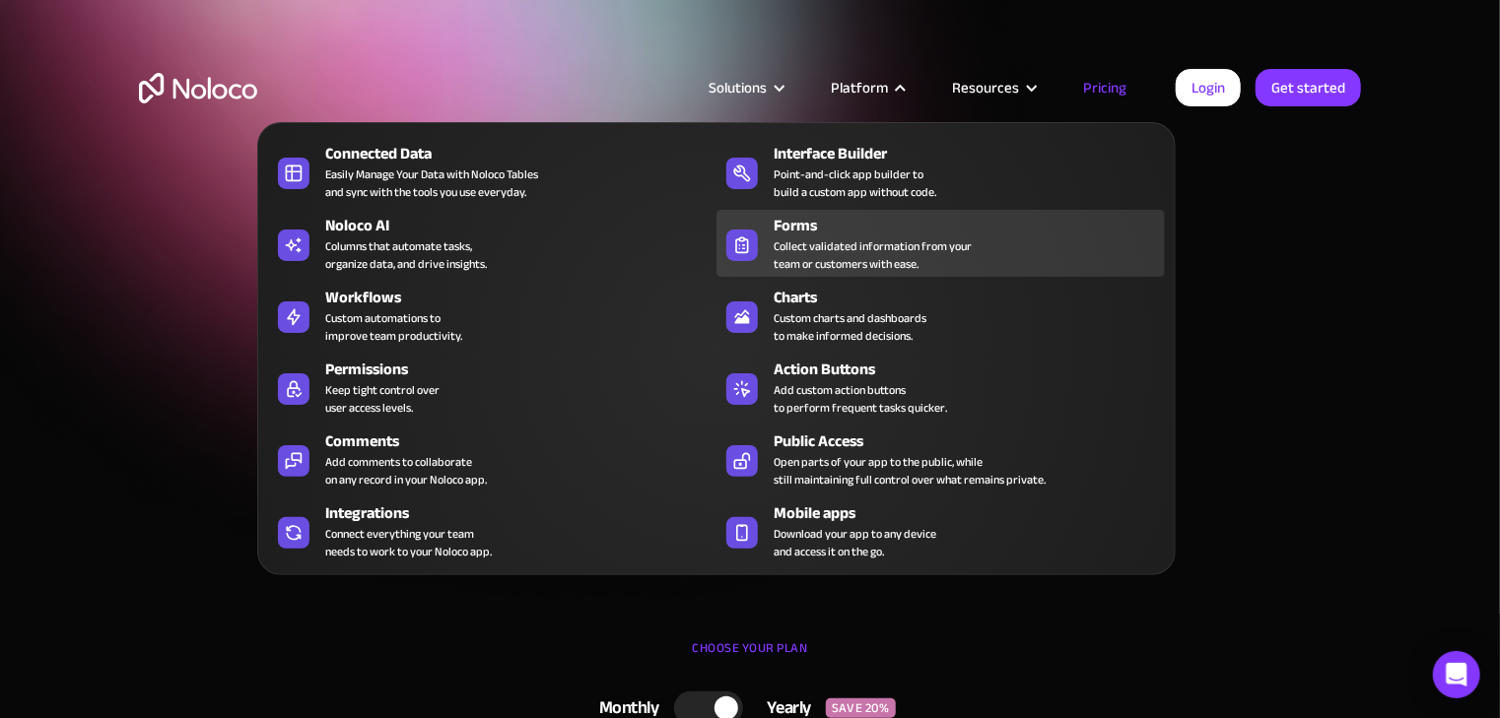
click at [851, 246] on div "Collect validated information from your team or customers with ease." at bounding box center [873, 255] width 198 height 35
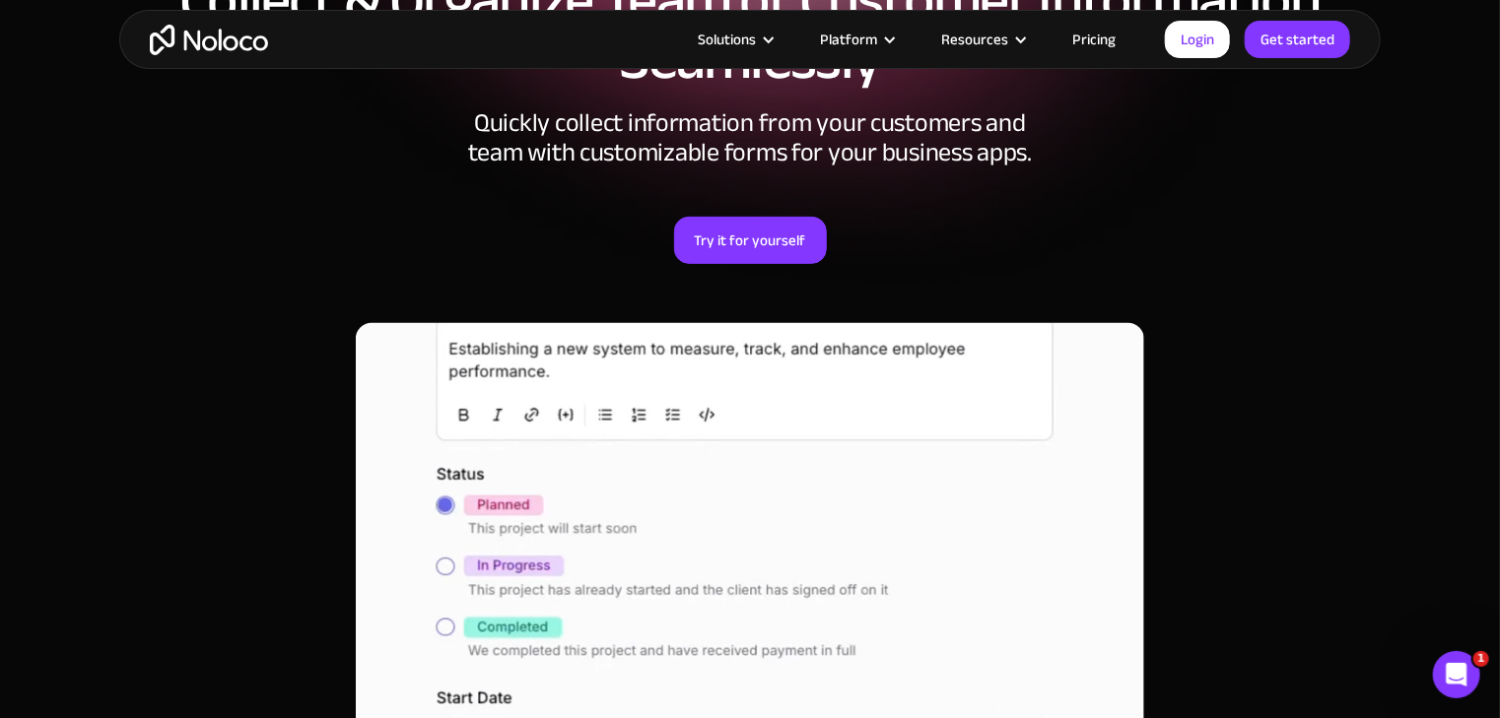
scroll to position [284, 0]
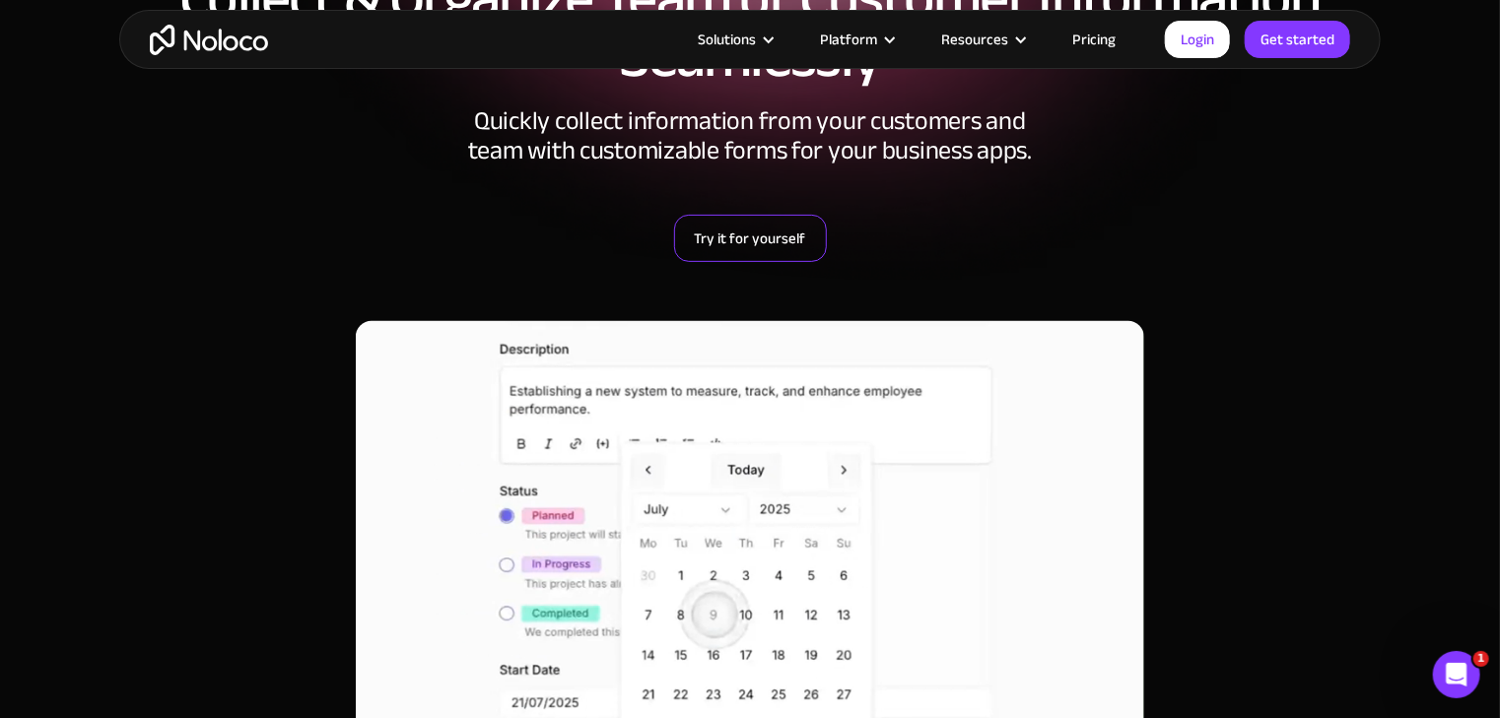
click at [792, 245] on link "Try it for yourself" at bounding box center [750, 238] width 153 height 47
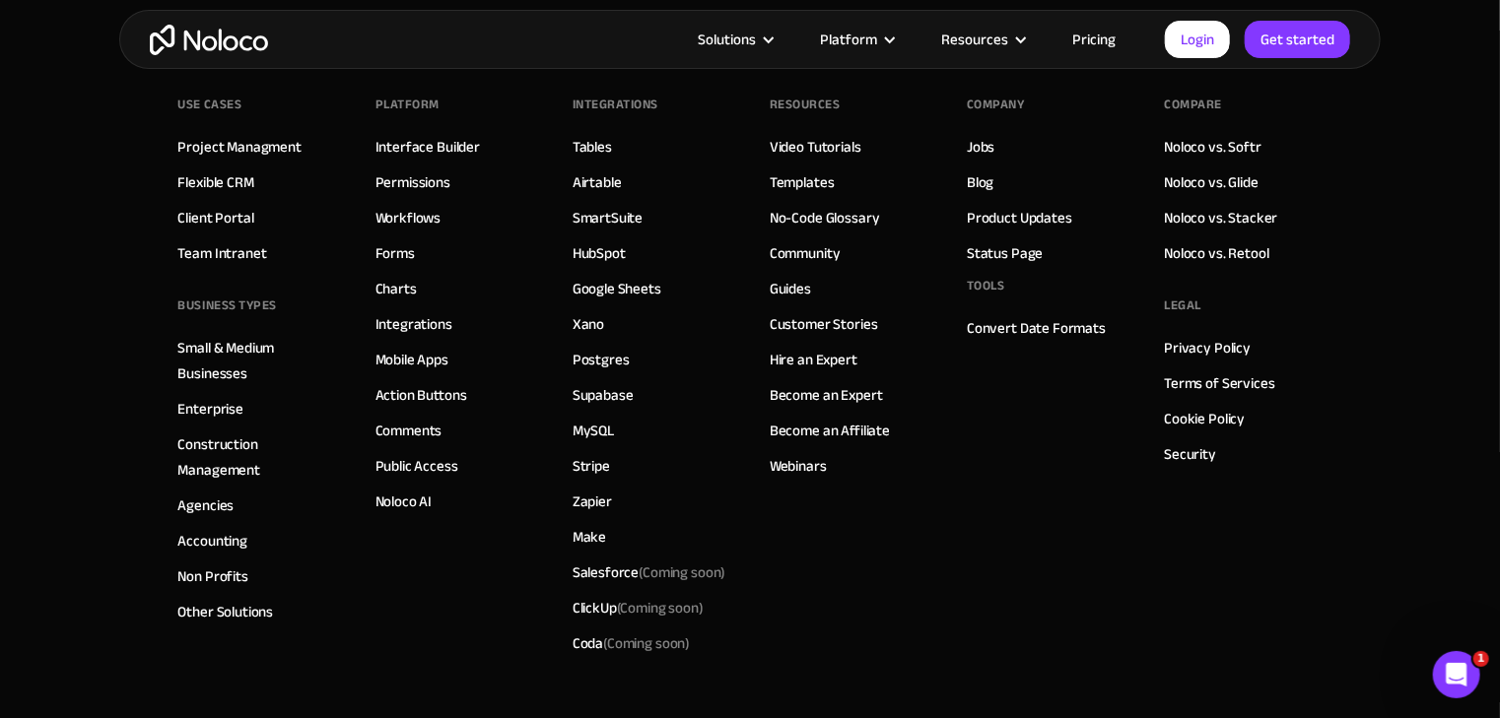
scroll to position [7569, 0]
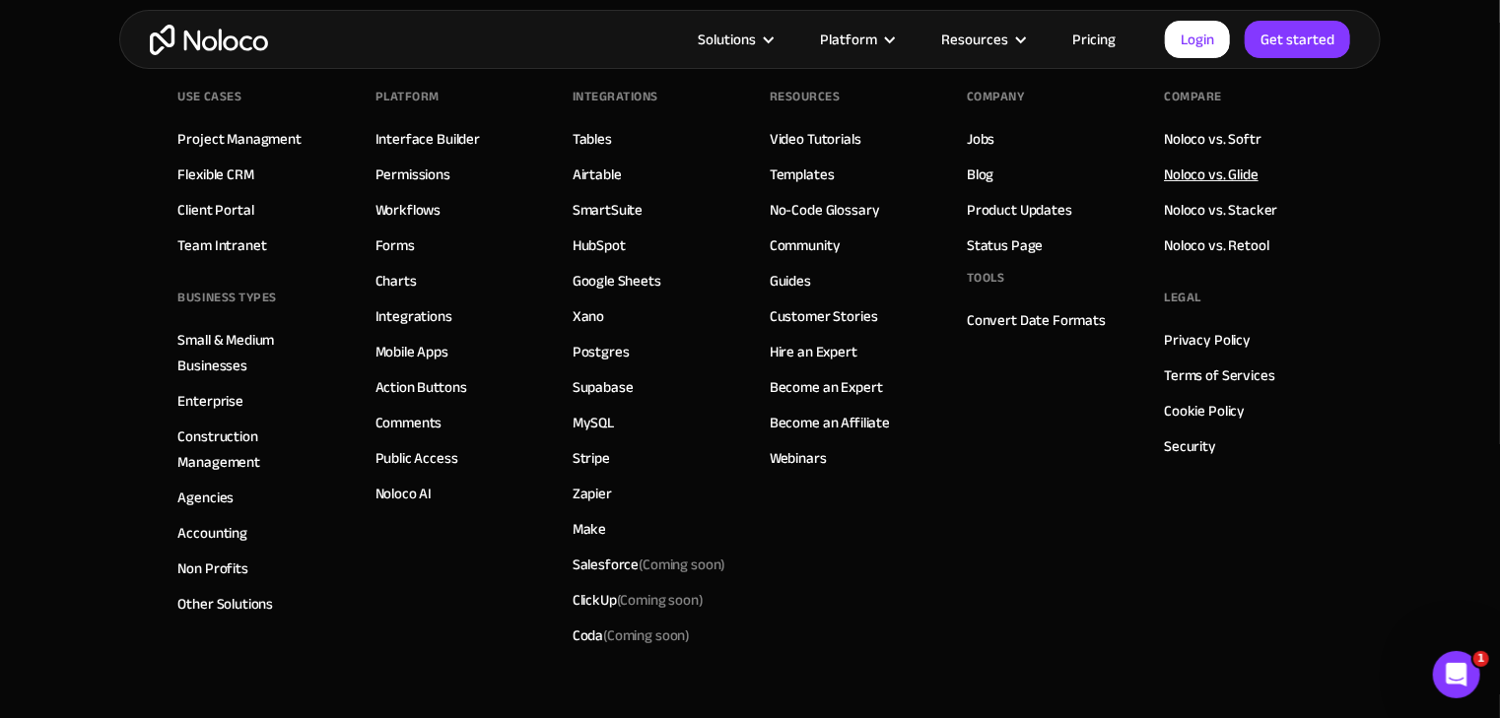
click at [1234, 170] on link "Noloco vs. Glide" at bounding box center [1211, 175] width 95 height 26
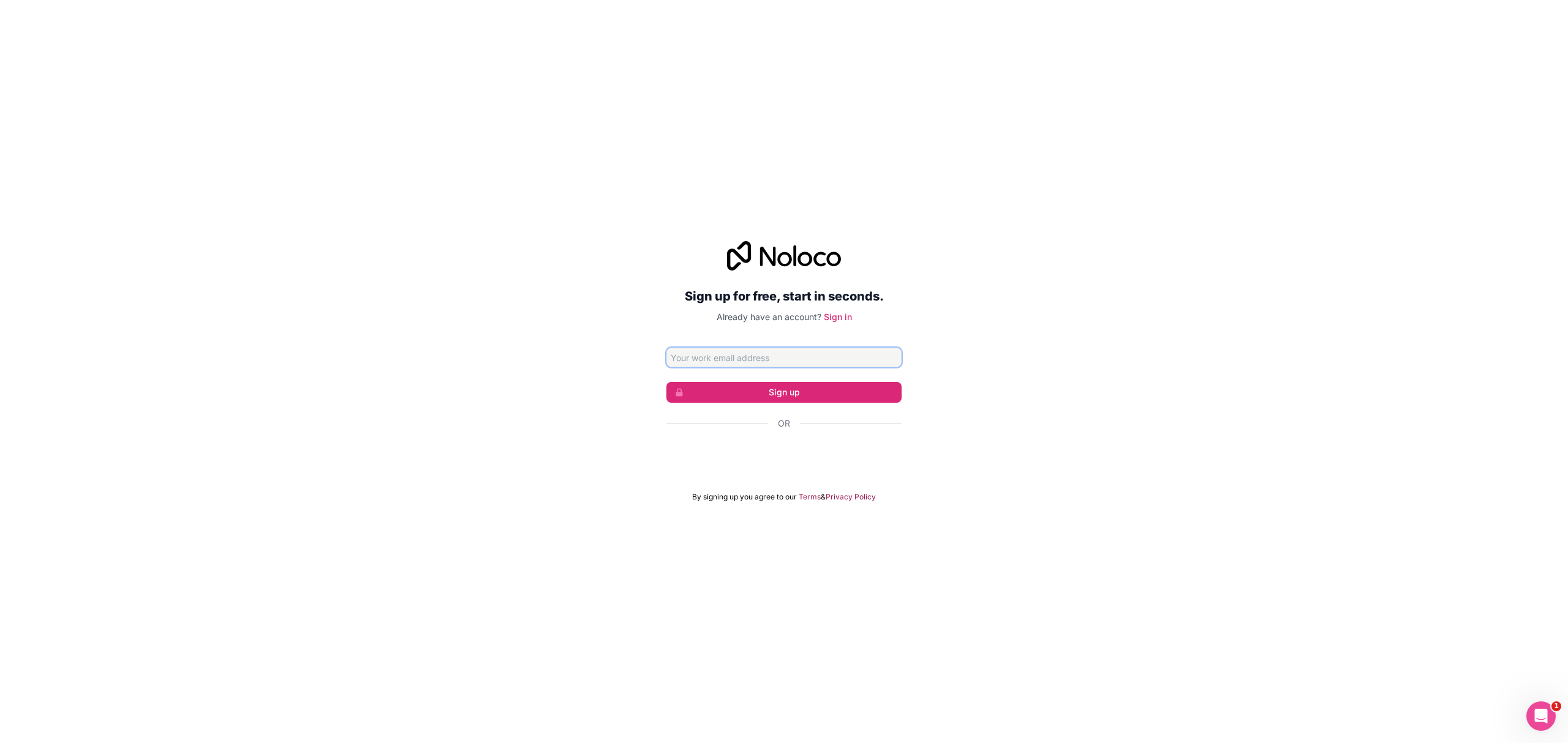
click at [724, 358] on input "Email address" at bounding box center [784, 358] width 235 height 20
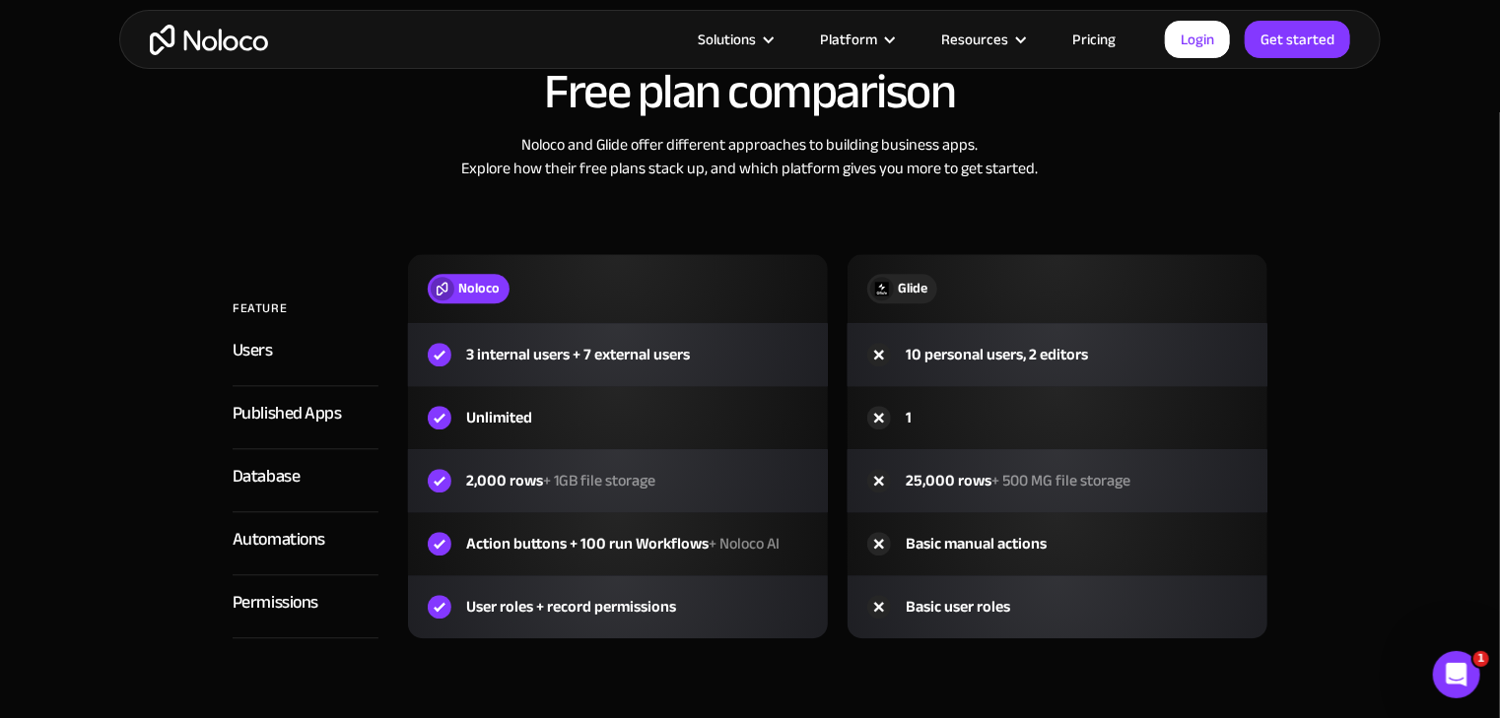
scroll to position [2144, 0]
